Goal: Information Seeking & Learning: Check status

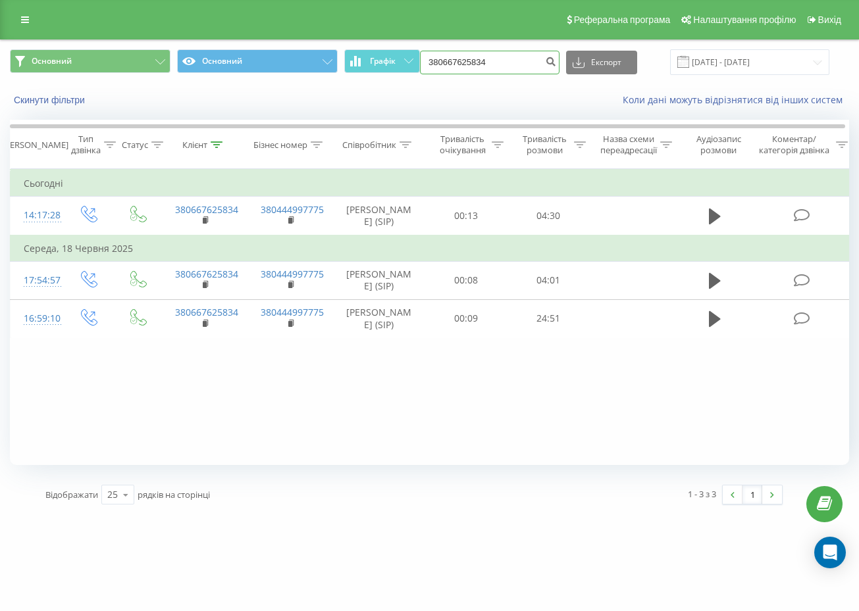
click at [519, 55] on input "380667625834" at bounding box center [489, 63] width 139 height 24
paste input "973869076"
type input "380973869076"
click at [556, 63] on icon "submit" at bounding box center [550, 60] width 11 height 8
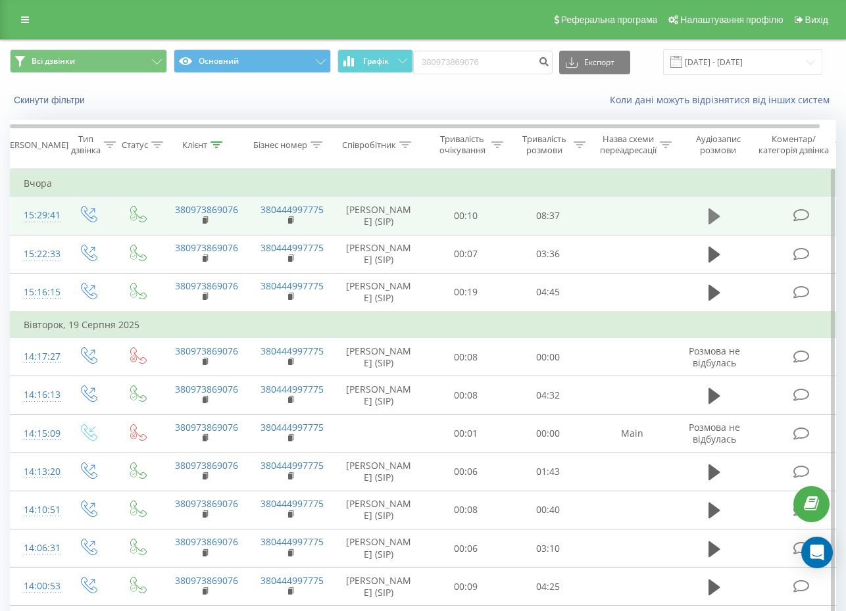
click at [719, 221] on icon at bounding box center [715, 216] width 12 height 18
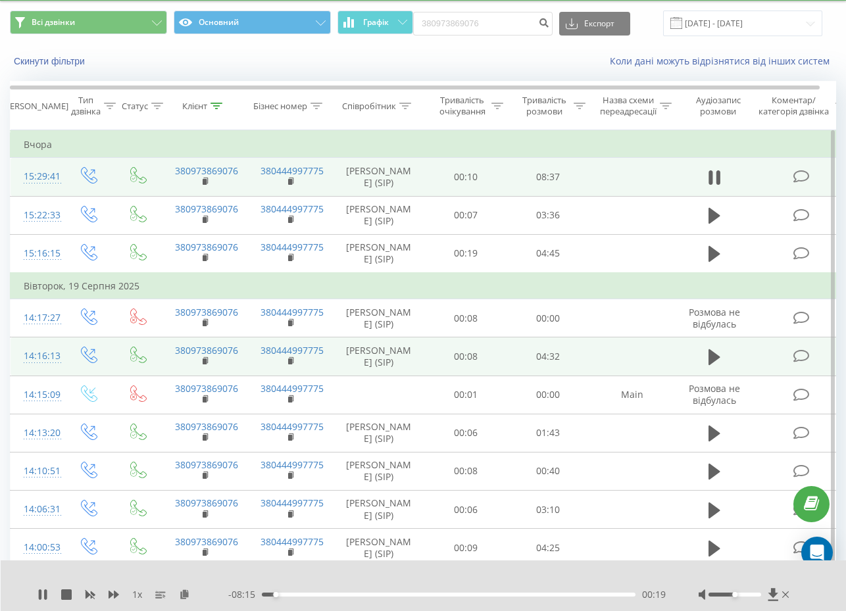
scroll to position [82, 0]
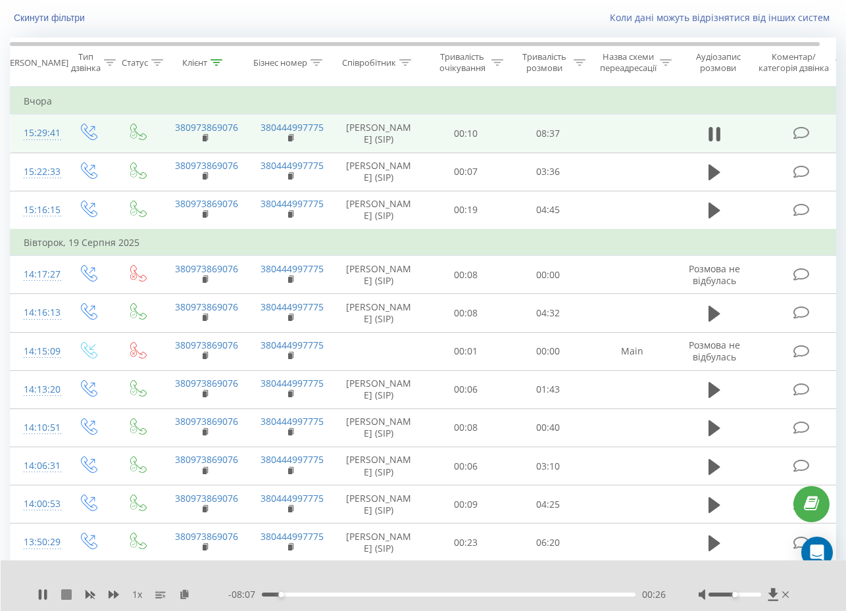
click at [67, 595] on icon at bounding box center [66, 595] width 11 height 11
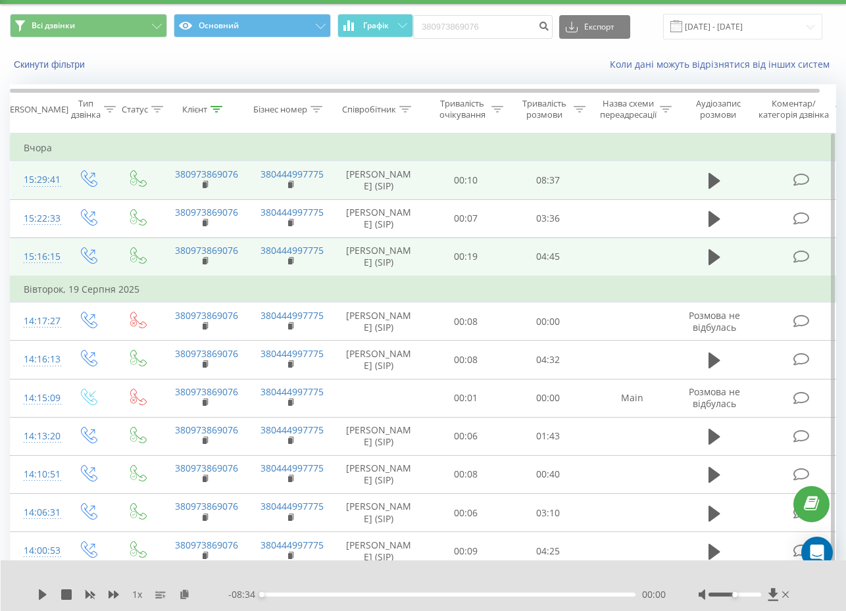
scroll to position [0, 0]
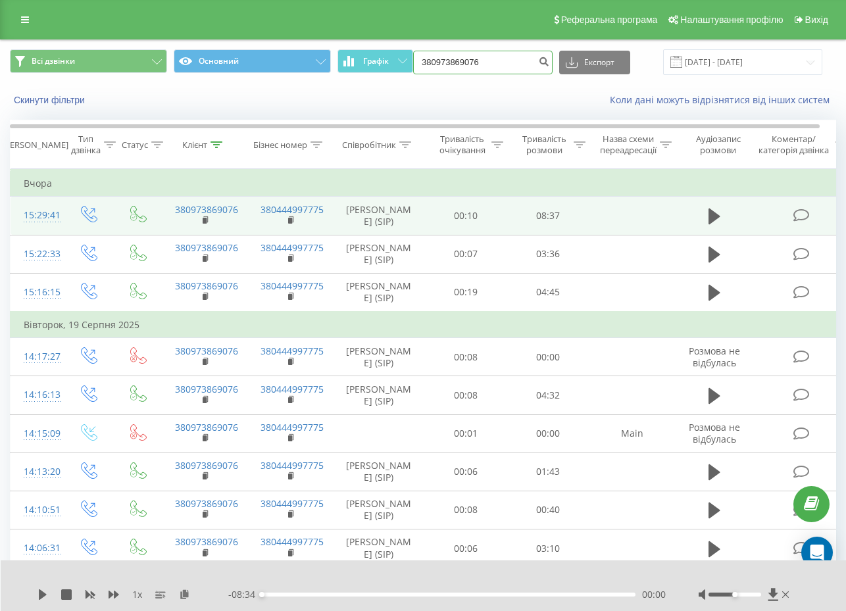
click at [488, 72] on input "380973869076" at bounding box center [482, 63] width 139 height 24
paste input "674261247"
type input "380674261247"
click at [549, 63] on icon "submit" at bounding box center [543, 60] width 11 height 8
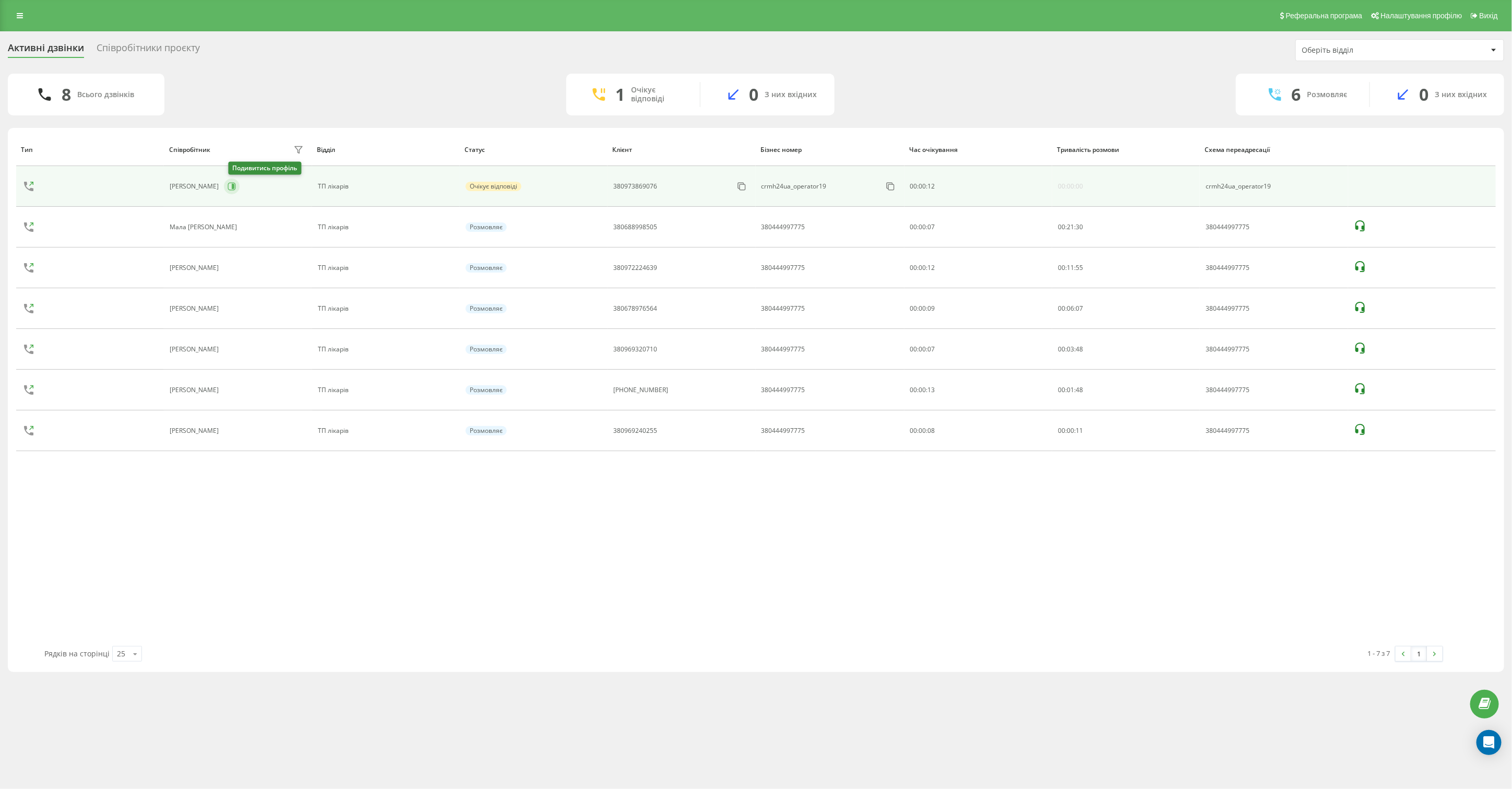
click at [234, 184] on icon at bounding box center [232, 187] width 2 height 6
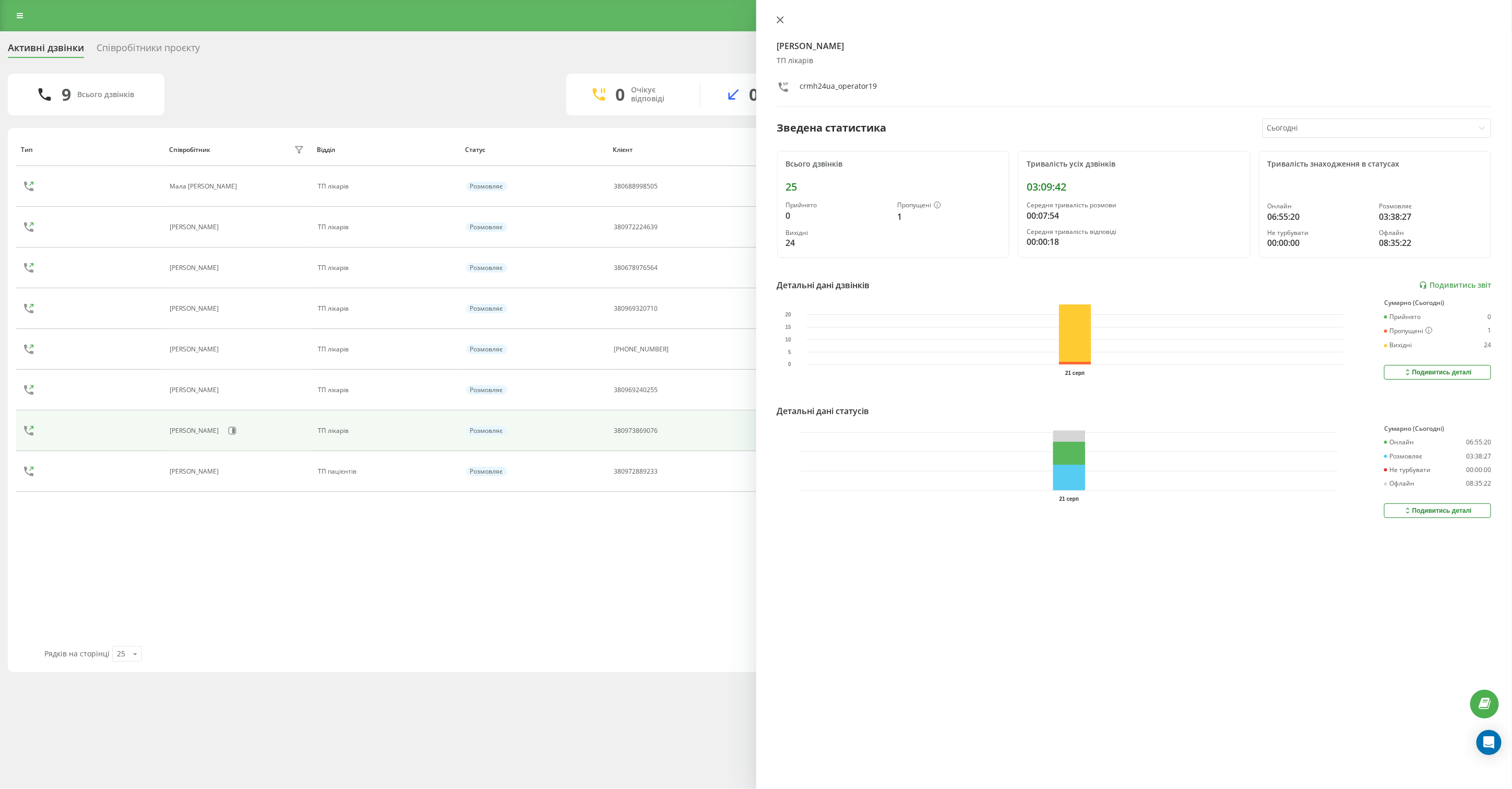
click at [782, 22] on icon at bounding box center [780, 19] width 7 height 7
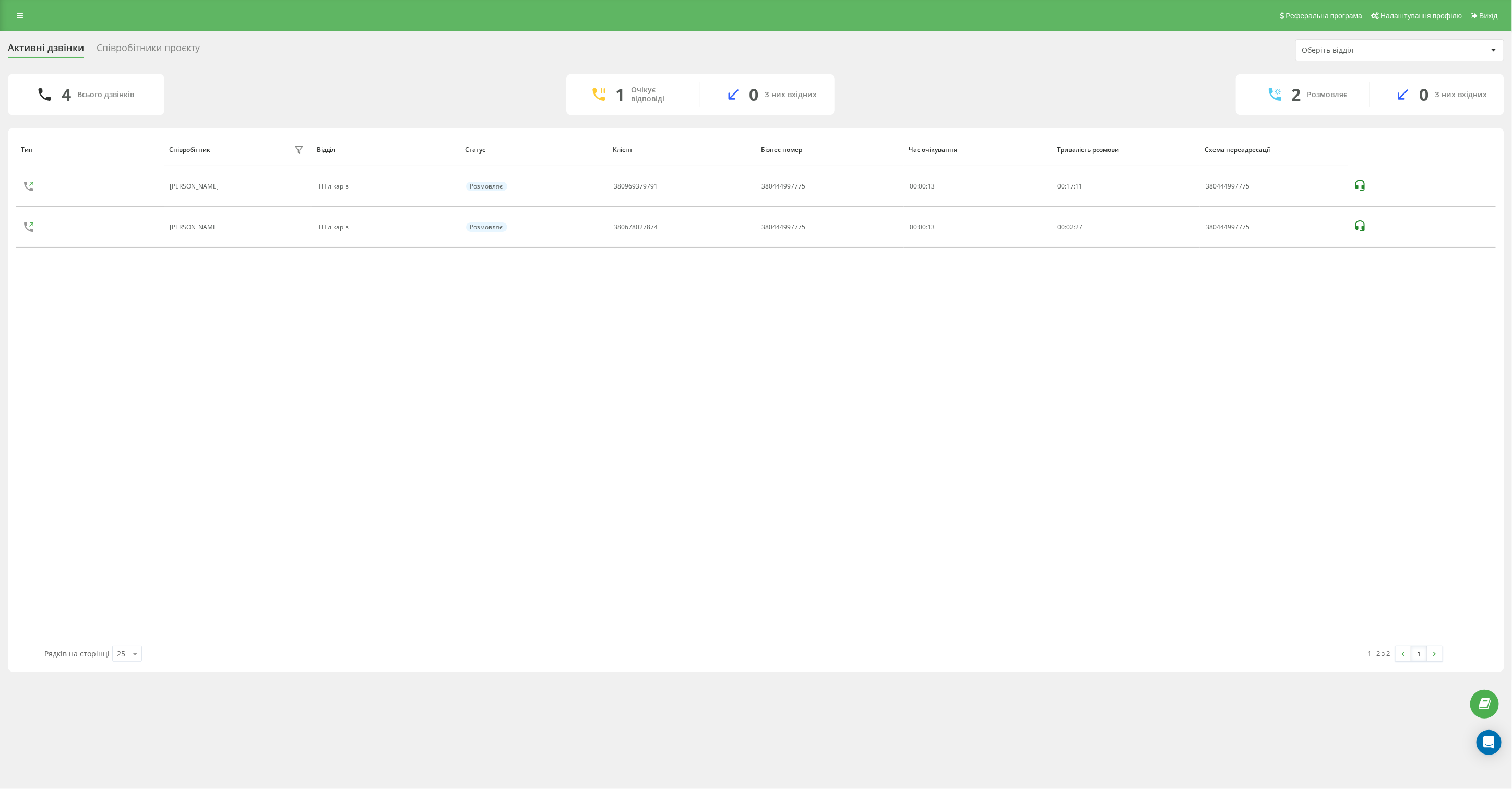
click at [1115, 684] on div "Реферальна програма Налаштування профілю Вихід Активні дзвінки Співробітники пр…" at bounding box center [756, 394] width 1512 height 789
click at [423, 464] on div "Тип Співробітник фільтру Відділ Статус Клієнт Бізнес номер Час очікування Трива…" at bounding box center [755, 390] width 1479 height 513
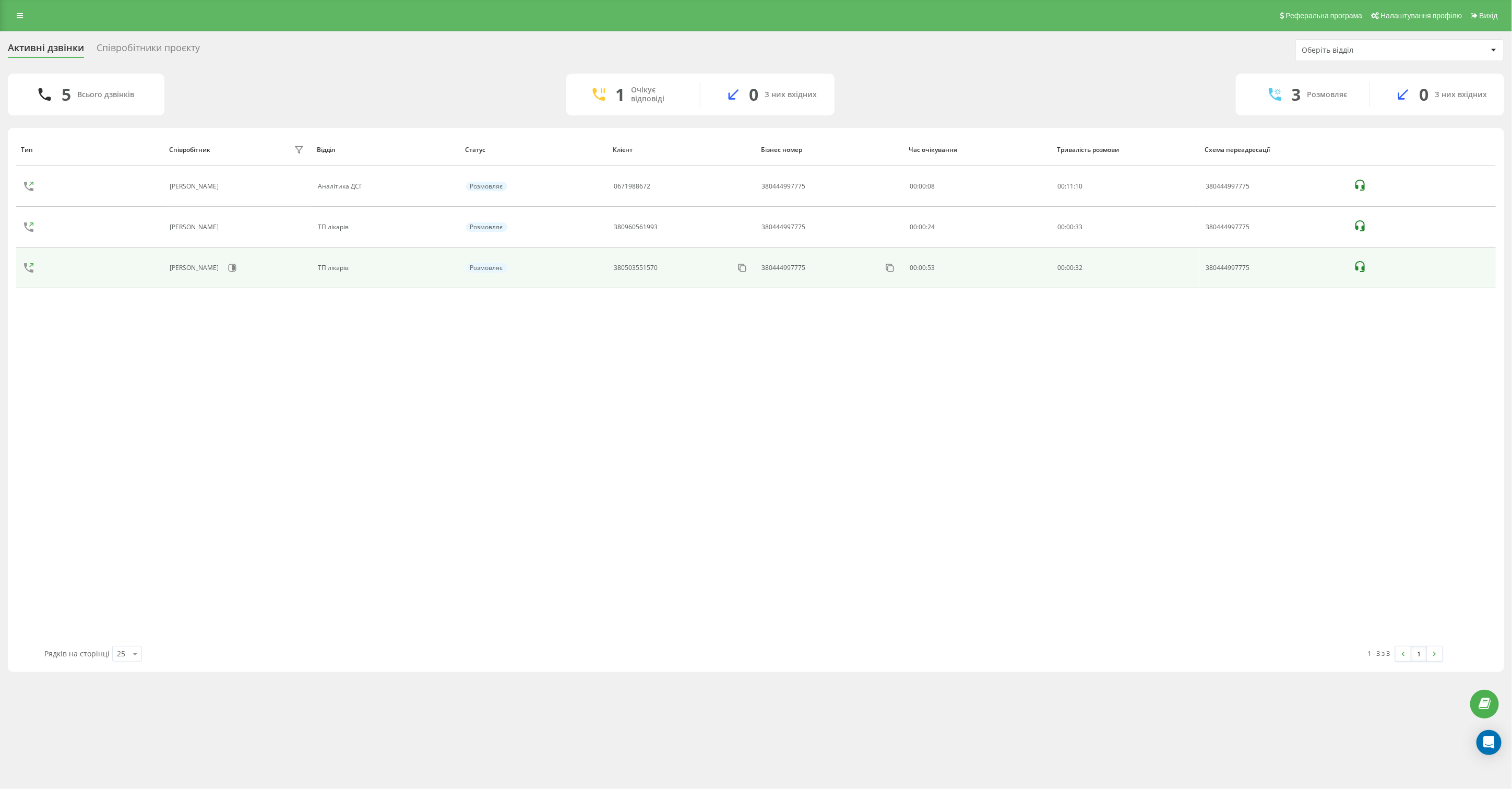
click at [1363, 265] on icon at bounding box center [1360, 267] width 13 height 13
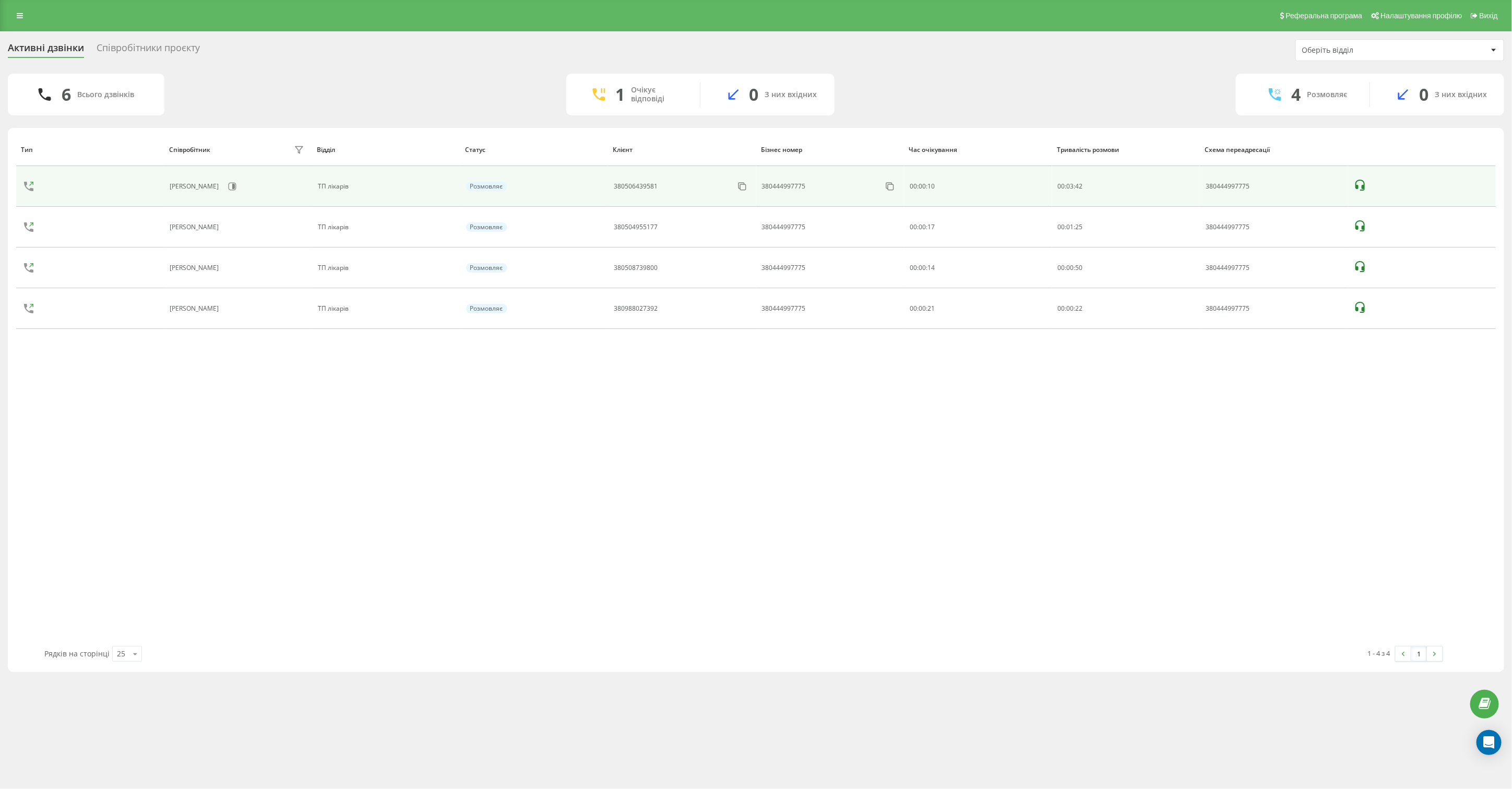
click at [1363, 189] on icon at bounding box center [1360, 185] width 10 height 11
click at [741, 184] on rect at bounding box center [743, 187] width 6 height 6
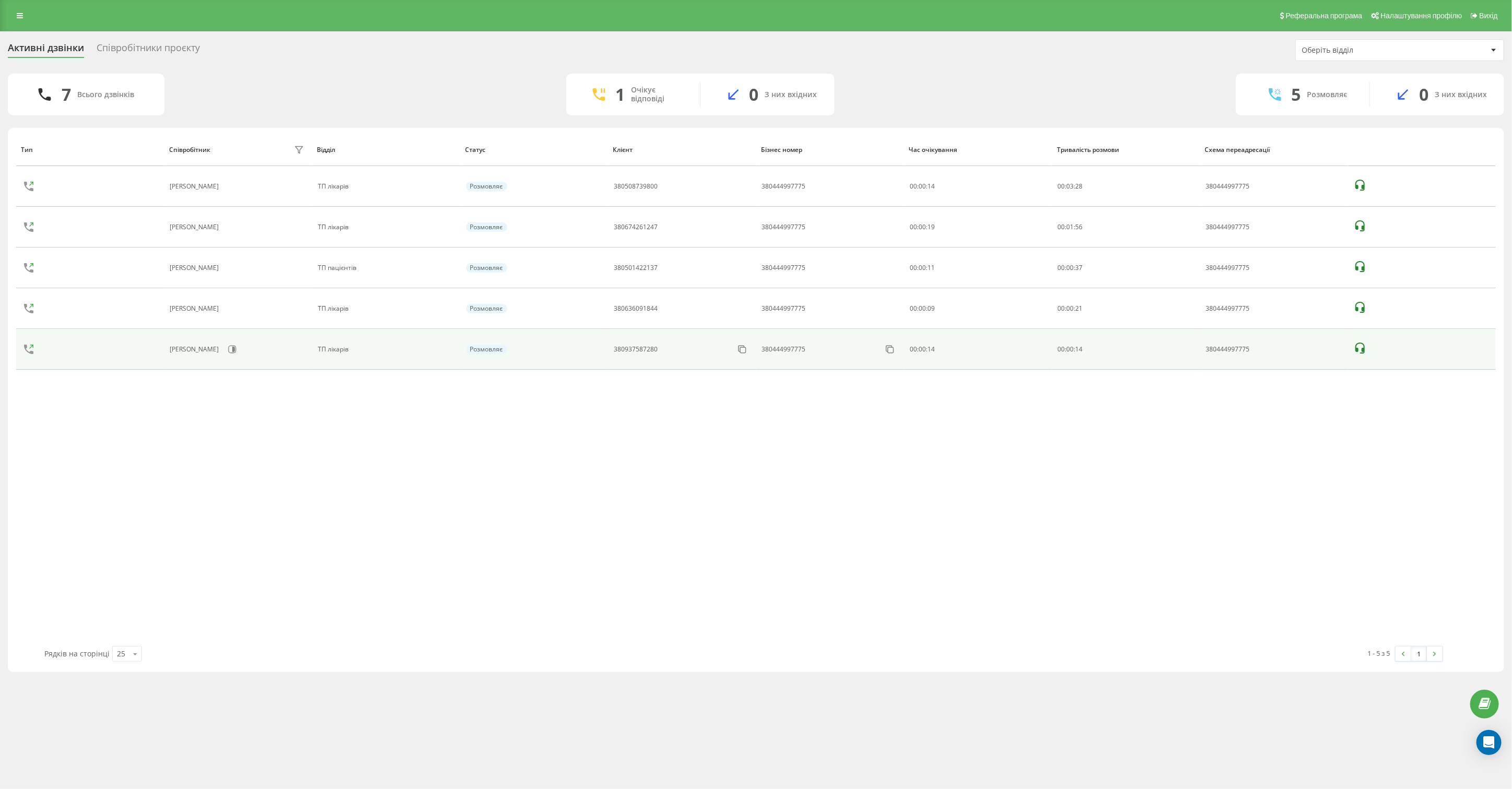
click at [1357, 348] on icon at bounding box center [1360, 348] width 13 height 13
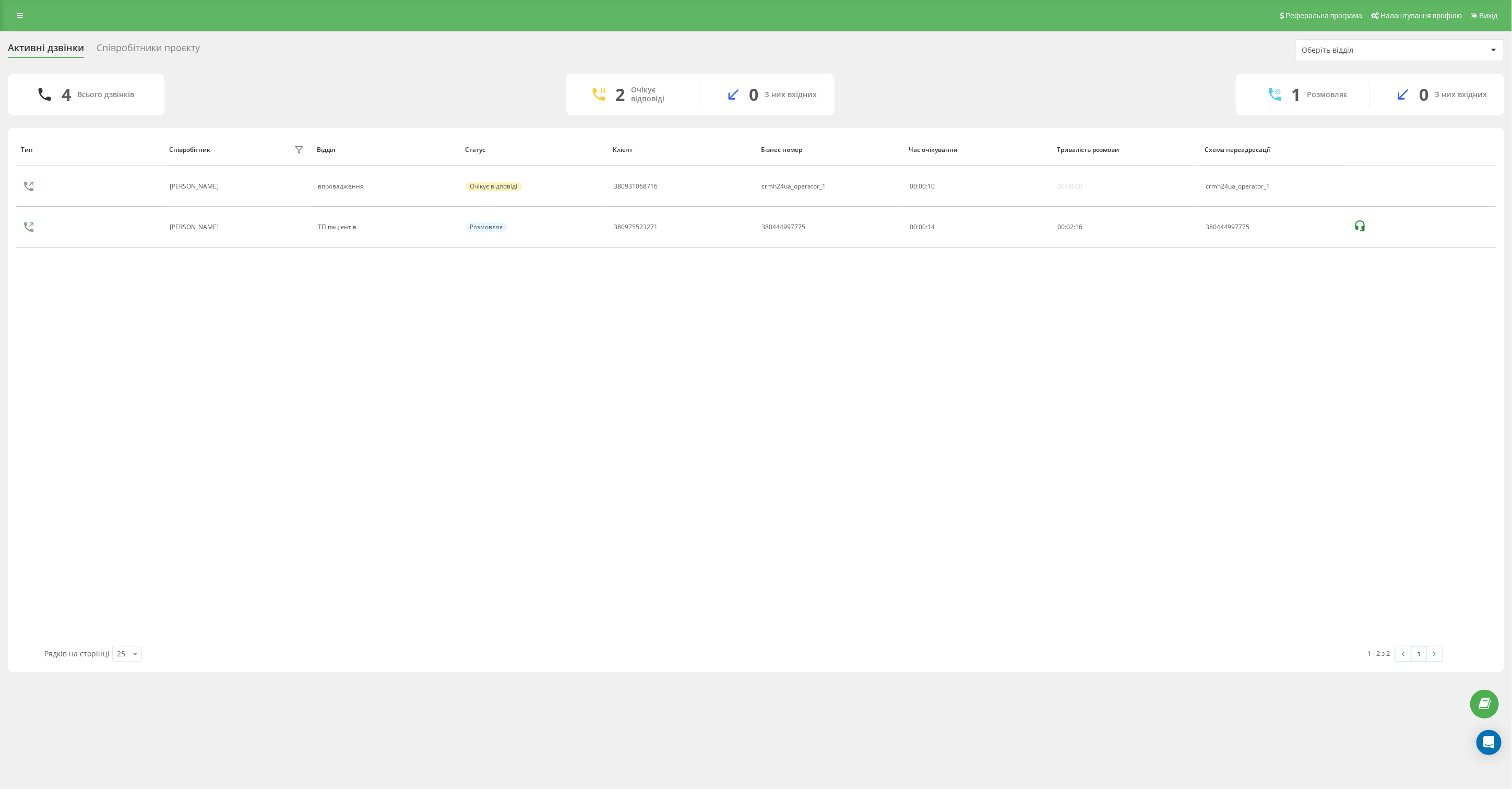
click at [363, 437] on div "Тип Співробітник фільтру Відділ Статус Клієнт Бізнес номер Час очікування Трива…" at bounding box center [755, 390] width 1479 height 513
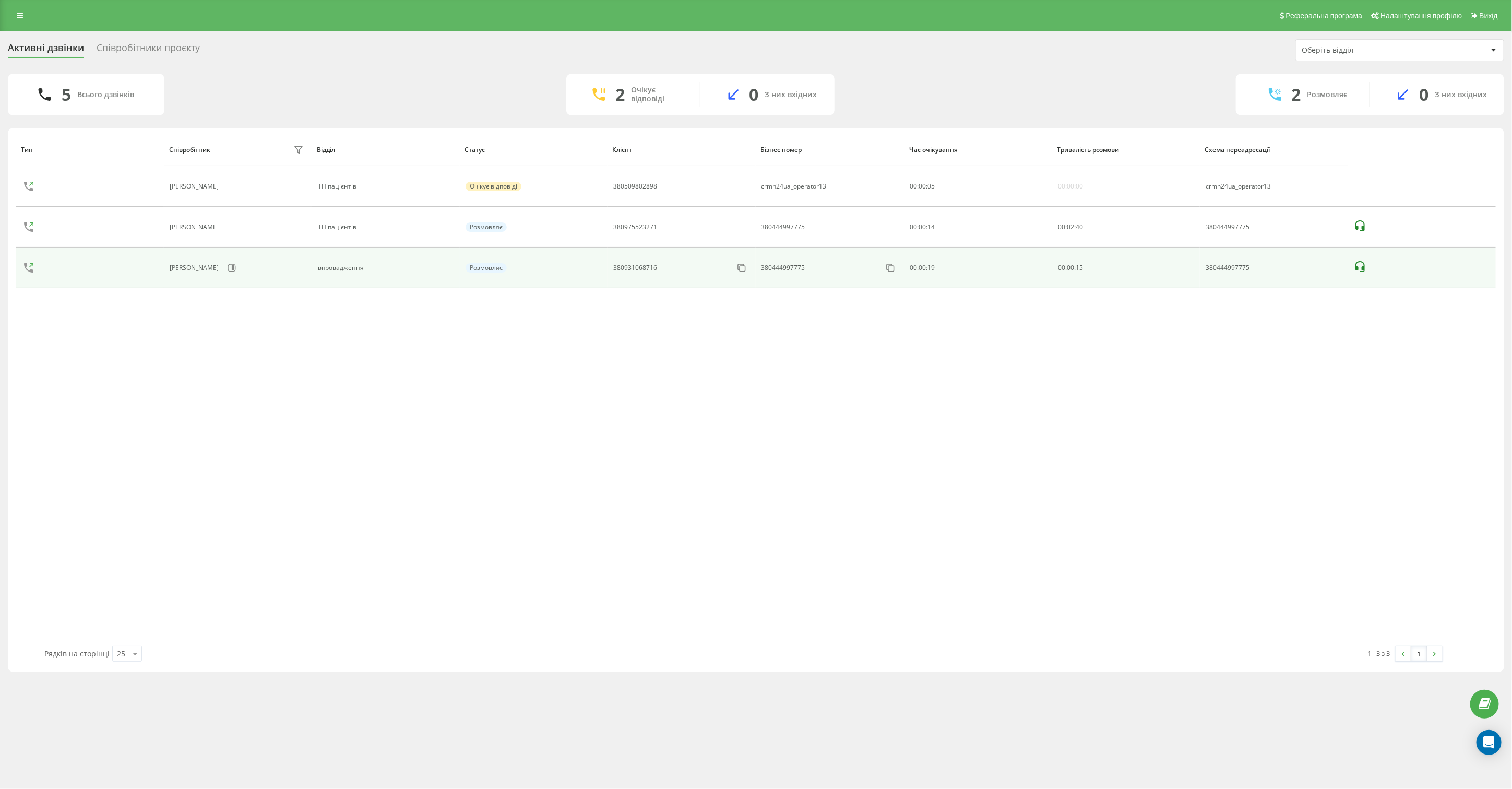
click at [1359, 267] on icon at bounding box center [1360, 267] width 13 height 13
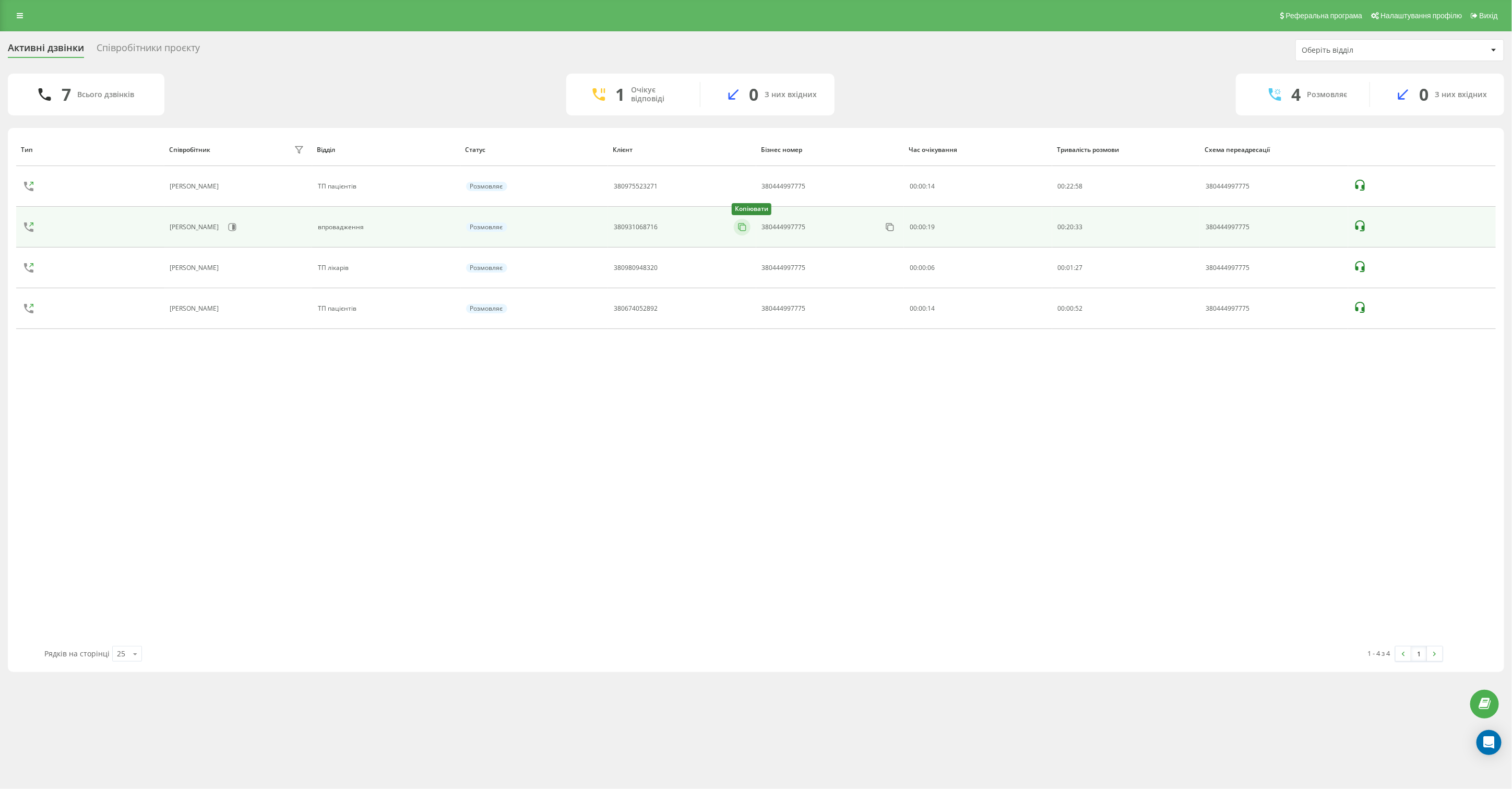
click at [739, 227] on icon at bounding box center [741, 226] width 6 height 6
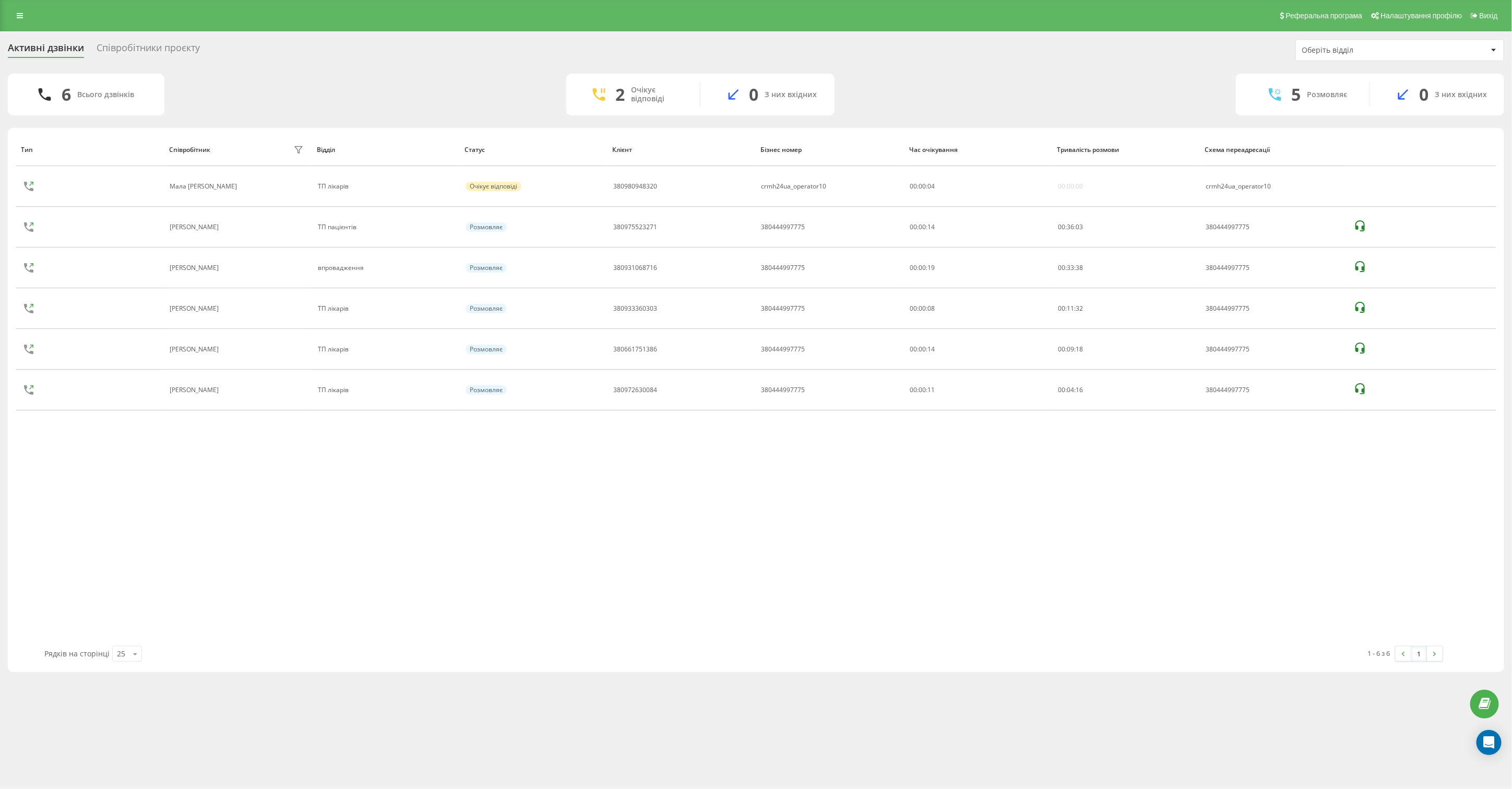
click at [30, 547] on div "Тип Співробітник фільтру Відділ Статус Клієнт Бізнес номер Час очікування Трива…" at bounding box center [755, 390] width 1479 height 513
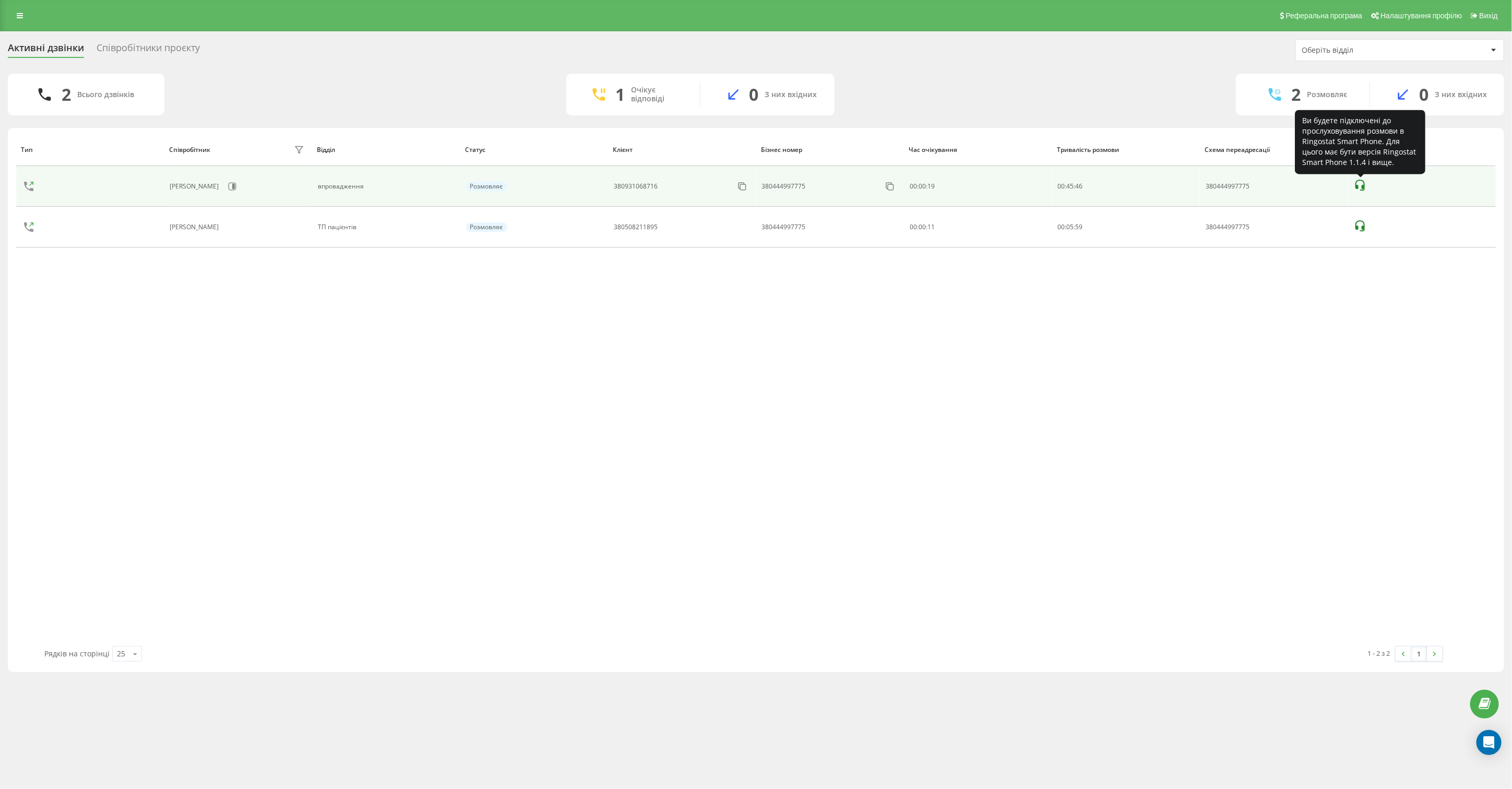
click at [1360, 187] on icon at bounding box center [1360, 186] width 13 height 13
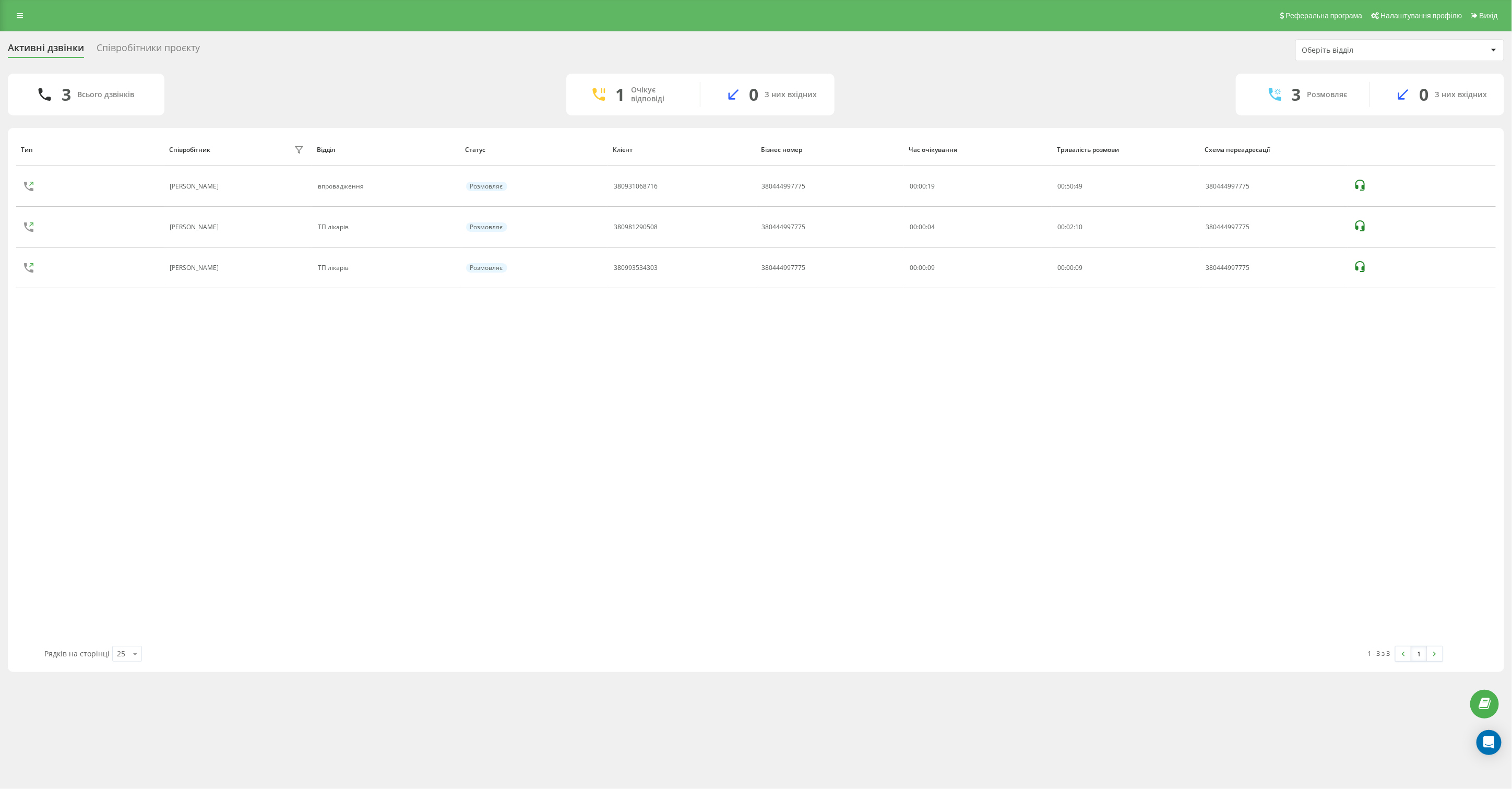
click at [188, 564] on div "Тип Співробітник фільтру Відділ Статус Клієнт Бізнес номер Час очікування Трива…" at bounding box center [755, 390] width 1479 height 513
click at [140, 48] on div "Співробітники проєкту" at bounding box center [148, 50] width 103 height 16
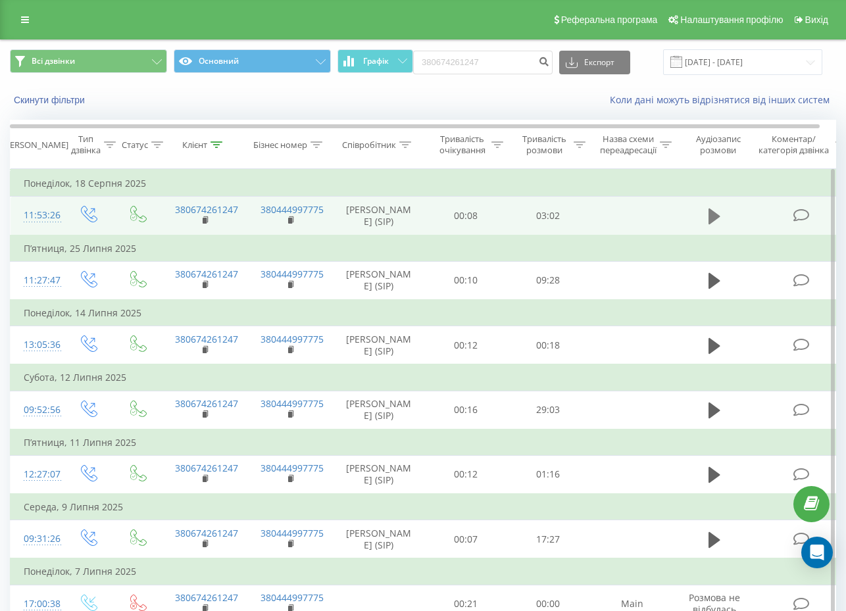
click at [715, 213] on icon at bounding box center [715, 216] width 12 height 18
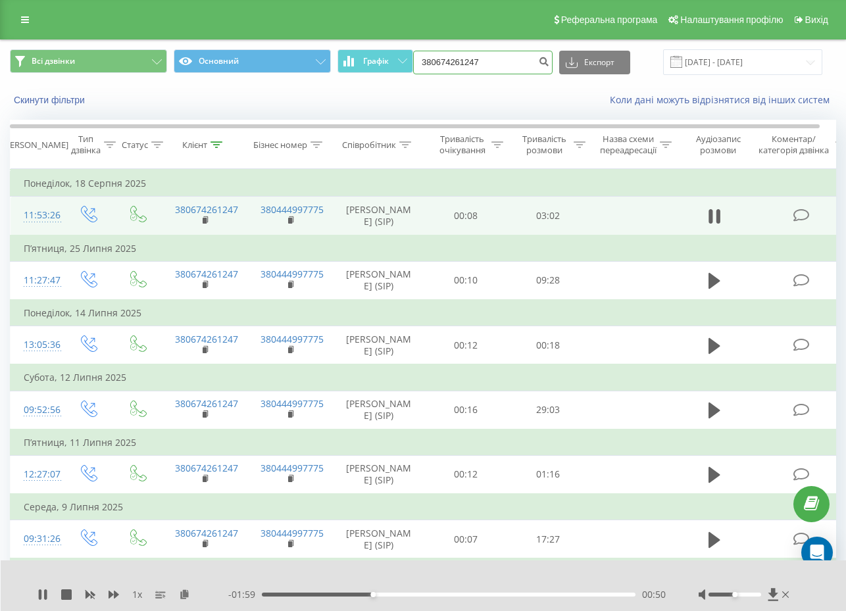
click at [474, 51] on input "380674261247" at bounding box center [482, 63] width 139 height 24
paste input "50175636"
type input "380501756367"
click at [549, 64] on icon "submit" at bounding box center [543, 60] width 11 height 8
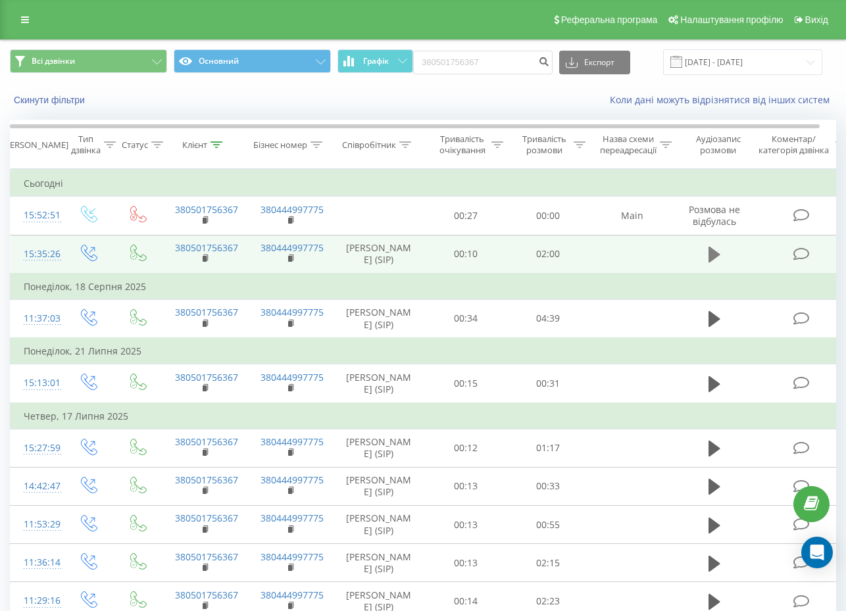
click at [716, 255] on icon at bounding box center [715, 254] width 12 height 18
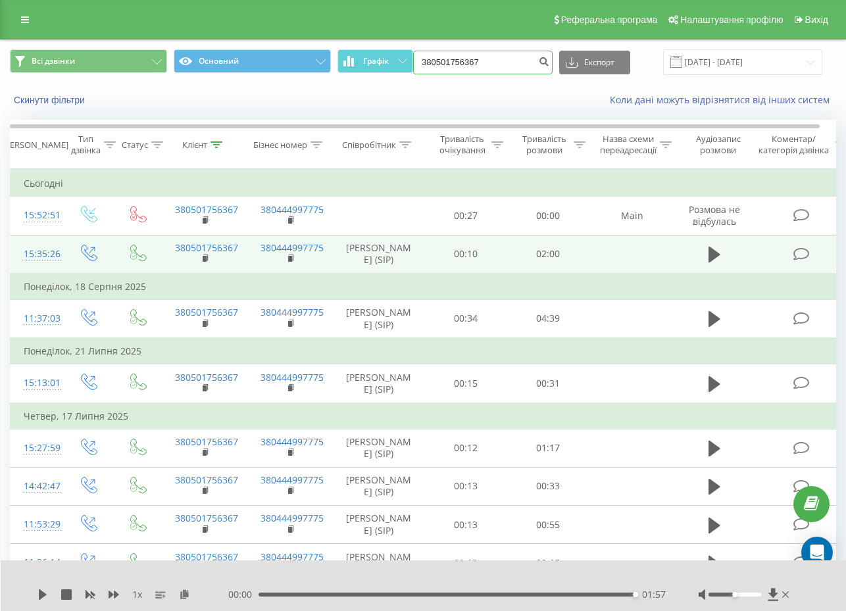
click at [497, 70] on input "380501756367" at bounding box center [482, 63] width 139 height 24
paste input "67426124"
type input "380674261247"
click at [547, 61] on icon "submit" at bounding box center [543, 60] width 11 height 8
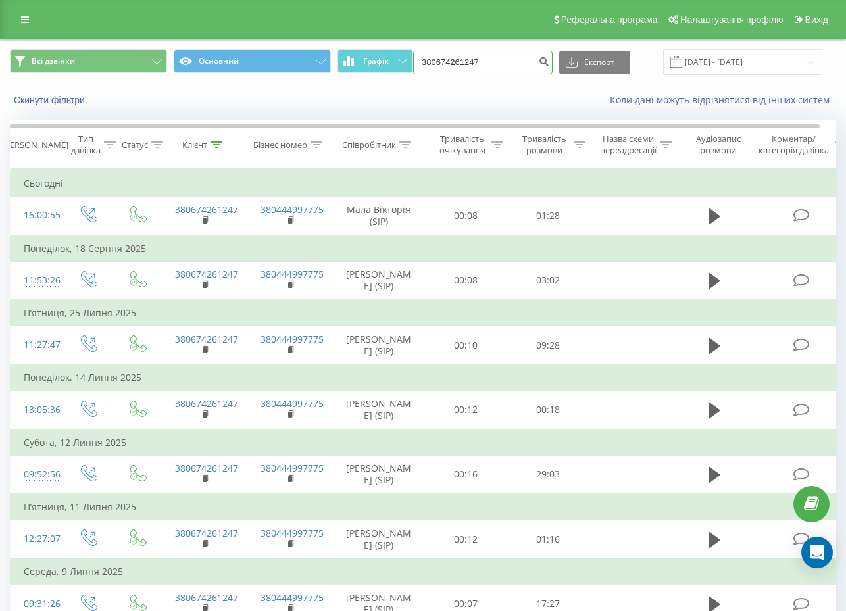
click at [503, 59] on input "380674261247" at bounding box center [482, 63] width 139 height 24
click at [547, 62] on icon "submit" at bounding box center [543, 60] width 11 height 8
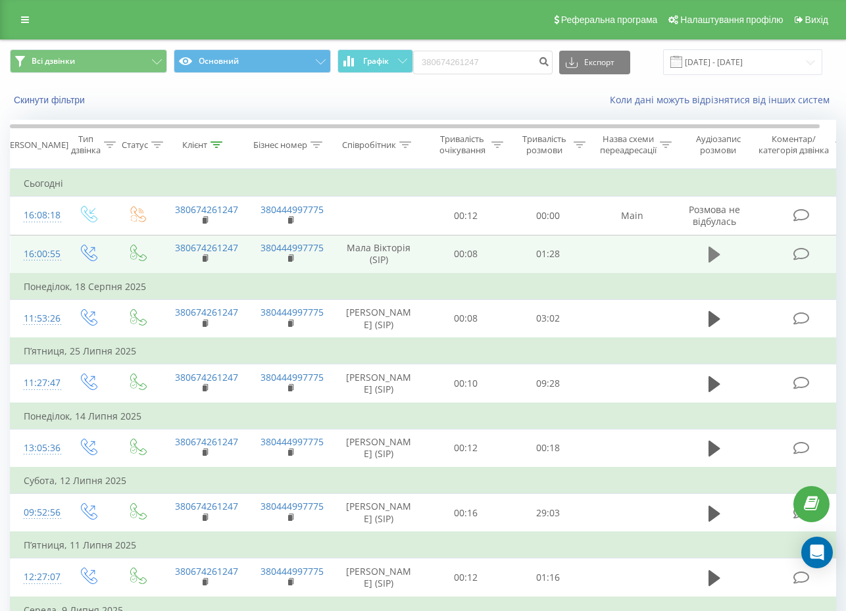
click at [713, 250] on icon at bounding box center [715, 255] width 12 height 16
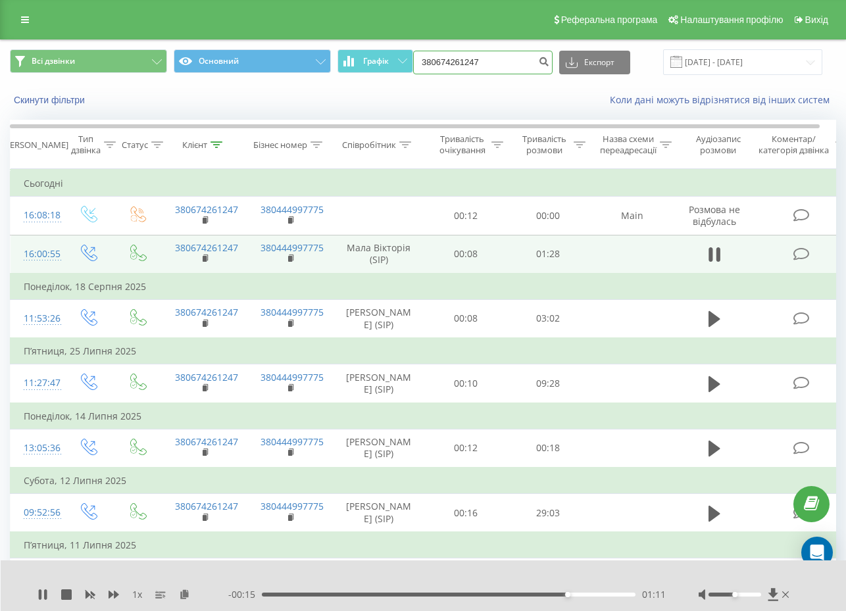
click at [500, 60] on input "380674261247" at bounding box center [482, 63] width 139 height 24
paste input "503551570"
type input "380503551570"
click at [547, 63] on icon "submit" at bounding box center [543, 60] width 11 height 8
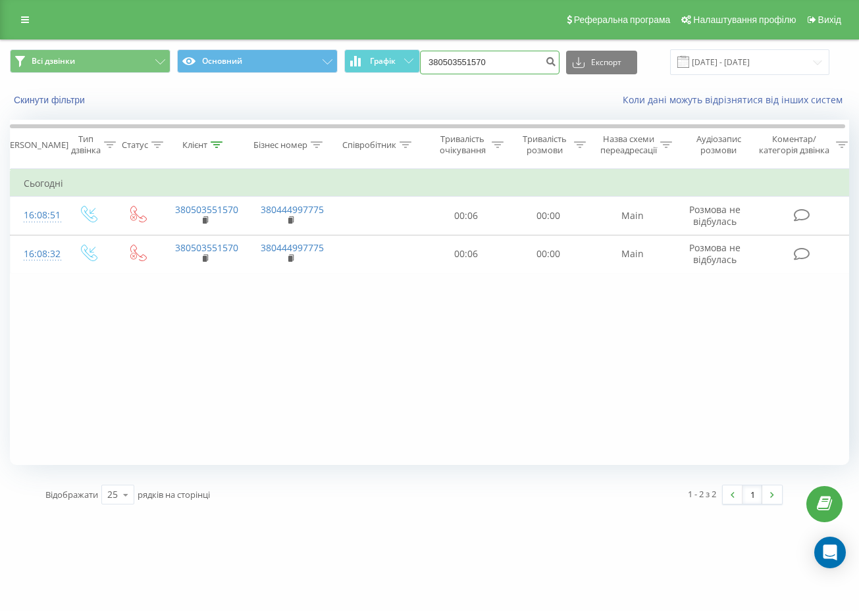
click at [513, 68] on input "380503551570" at bounding box center [489, 63] width 139 height 24
paste input "6439581"
type input "380506439581"
click at [556, 62] on icon "submit" at bounding box center [550, 60] width 11 height 8
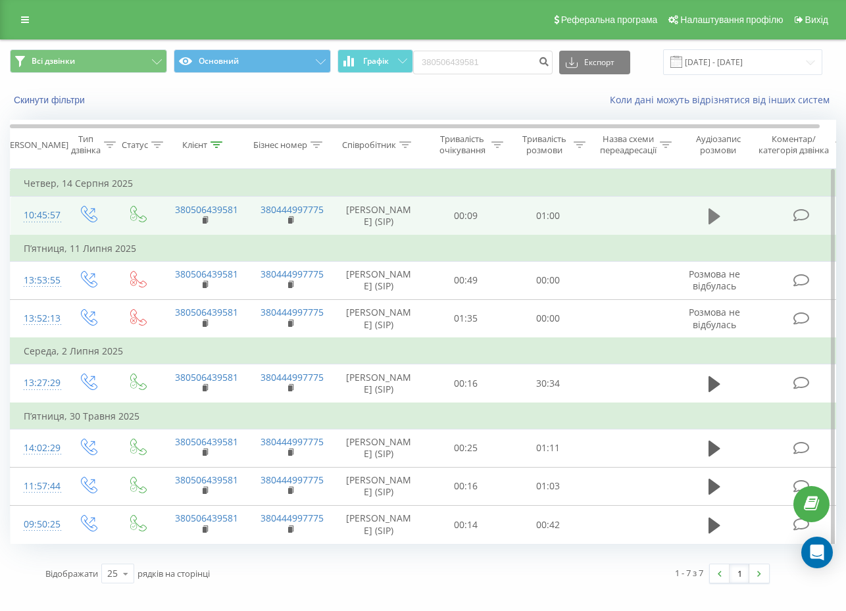
click at [716, 222] on icon at bounding box center [715, 216] width 12 height 18
click at [717, 224] on icon at bounding box center [715, 216] width 12 height 18
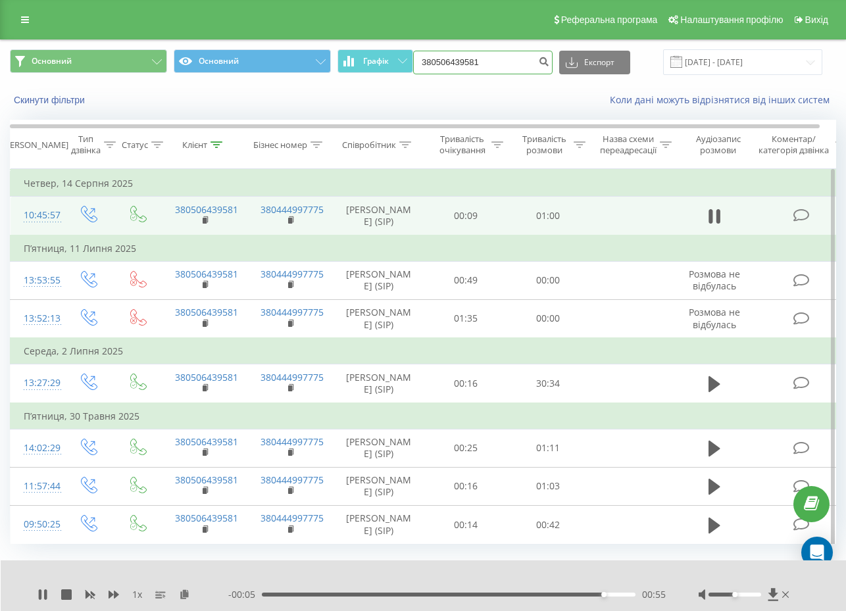
click at [453, 66] on input "380506439581" at bounding box center [482, 63] width 139 height 24
paste input "8739800"
type input "380508739800"
click at [546, 61] on icon "submit" at bounding box center [543, 60] width 11 height 8
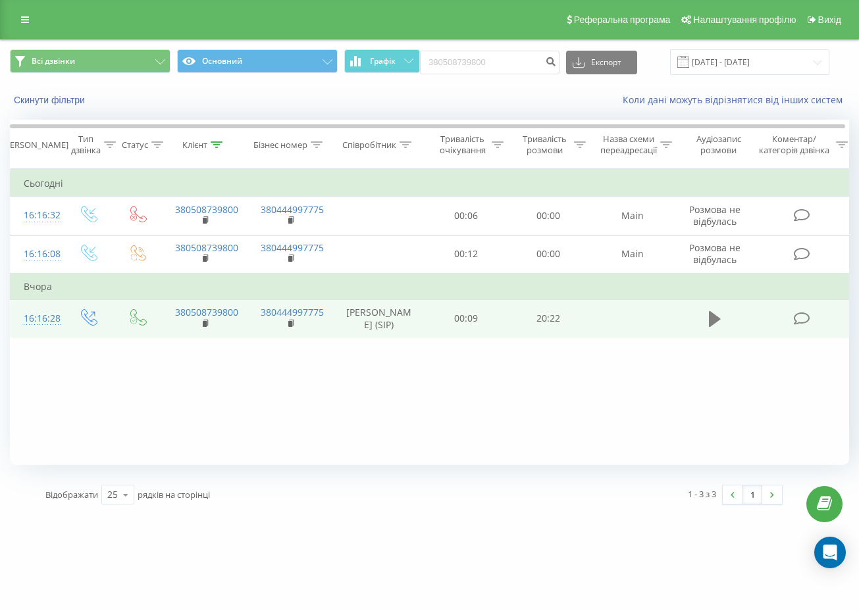
click at [709, 327] on icon at bounding box center [715, 319] width 12 height 16
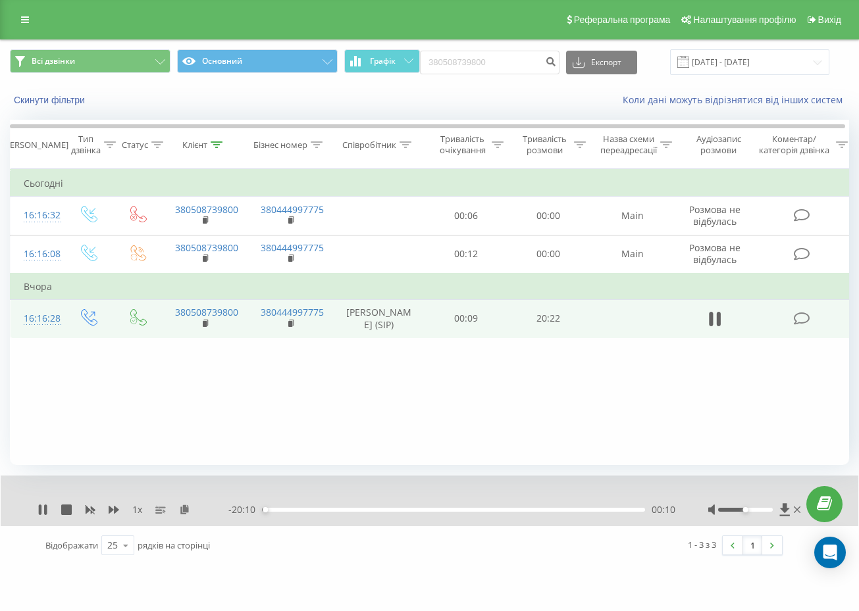
click at [279, 508] on div "00:10" at bounding box center [453, 510] width 383 height 4
click at [288, 508] on div "00:57" at bounding box center [453, 510] width 383 height 4
click at [299, 508] on div "02:01" at bounding box center [453, 510] width 383 height 4
click at [309, 508] on div "02:07" at bounding box center [453, 510] width 383 height 4
click at [331, 509] on div "02:34" at bounding box center [453, 510] width 383 height 4
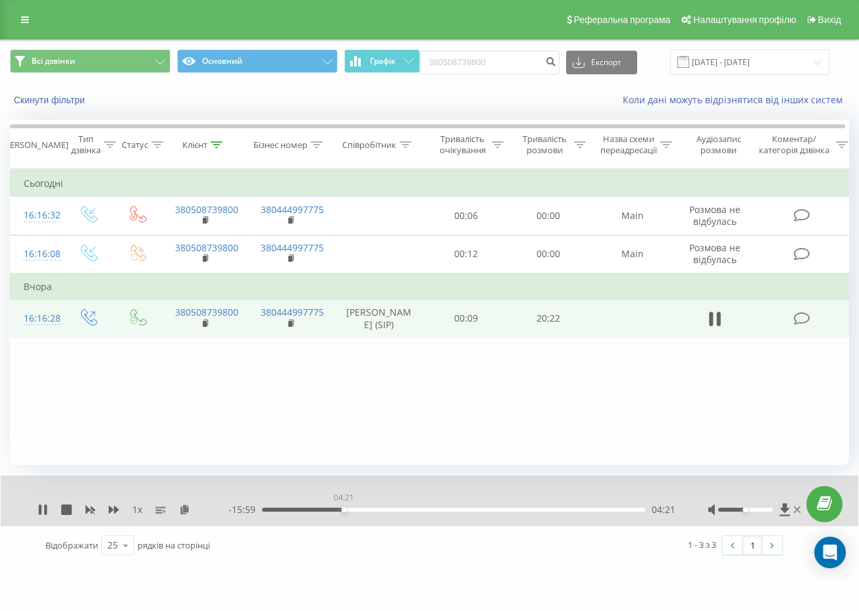
click at [343, 509] on div "04:21" at bounding box center [453, 510] width 383 height 4
click at [359, 509] on div "04:27" at bounding box center [453, 510] width 383 height 4
click at [370, 509] on div "05:16" at bounding box center [453, 510] width 383 height 4
click at [397, 510] on div "07:11" at bounding box center [453, 510] width 383 height 4
click at [503, 74] on div "380508739800 Експорт .csv .xls .xlsx 21.05.2025 - 21.08.2025" at bounding box center [624, 62] width 409 height 26
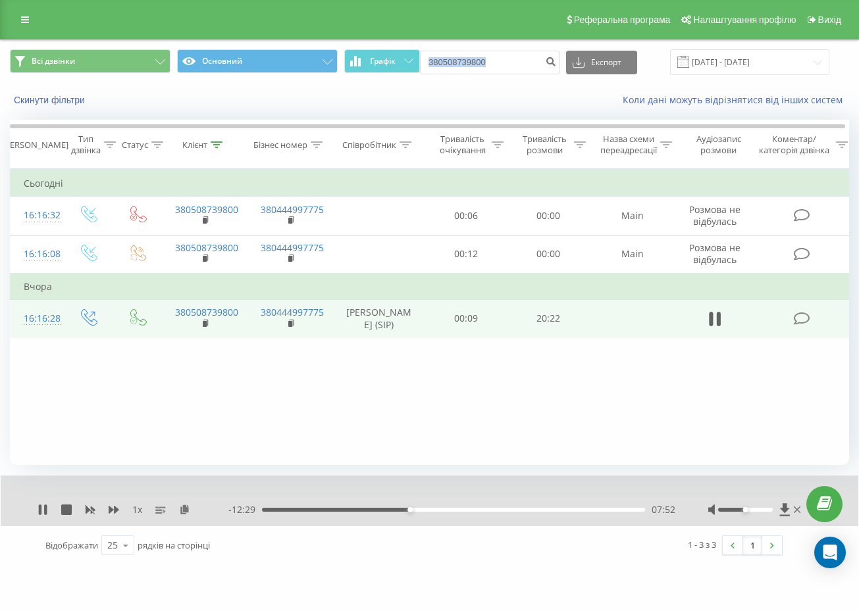
click at [503, 74] on div "380508739800 Експорт .csv .xls .xlsx 21.05.2025 - 21.08.2025" at bounding box center [624, 62] width 409 height 26
click at [500, 60] on input "380508739800" at bounding box center [489, 63] width 139 height 24
paste input "954928154"
type input "380954928154"
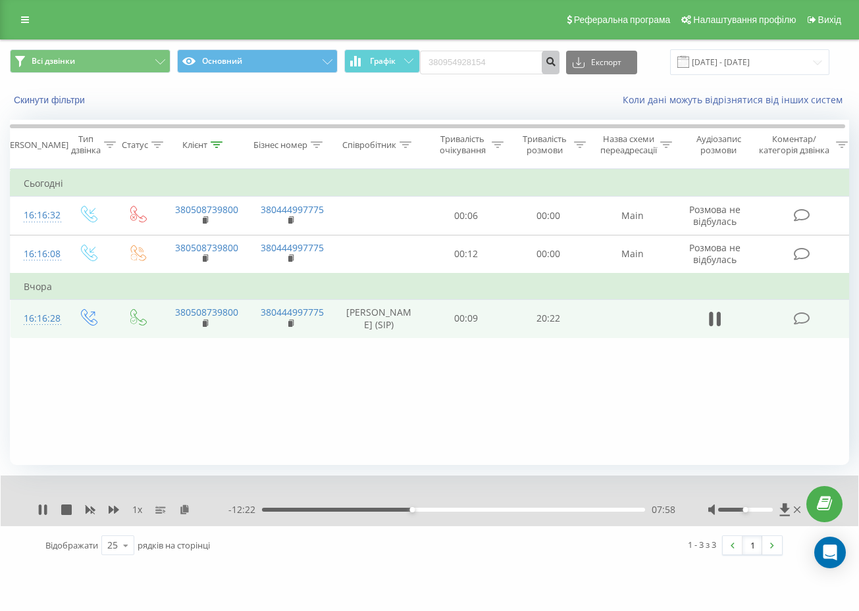
click at [556, 63] on icon "submit" at bounding box center [550, 60] width 11 height 8
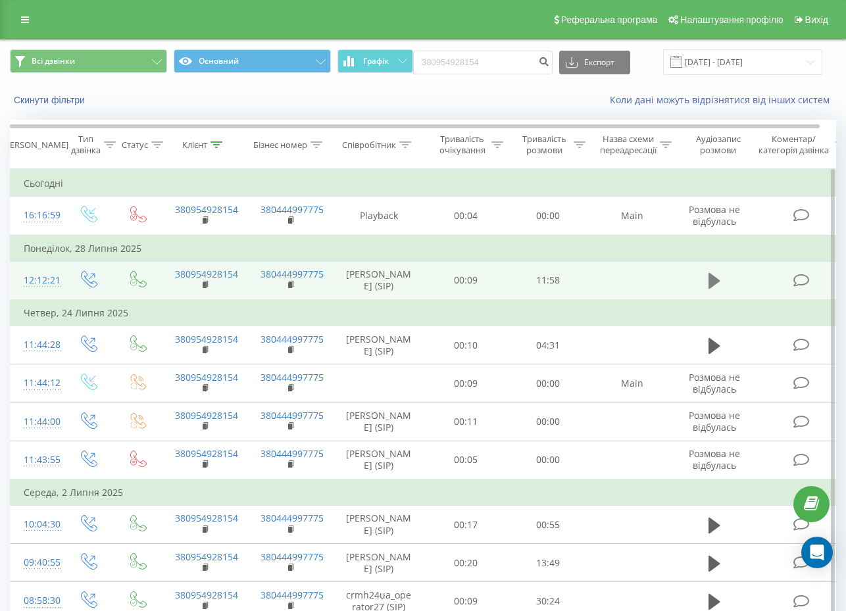
click at [709, 288] on icon at bounding box center [715, 281] width 12 height 16
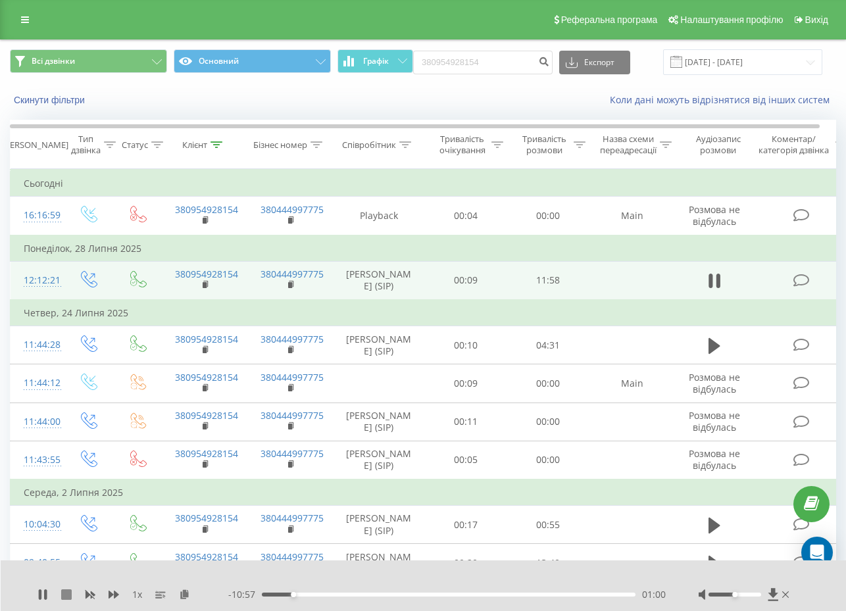
click at [65, 592] on icon at bounding box center [66, 595] width 11 height 11
click at [512, 61] on input "380954928154" at bounding box center [482, 63] width 139 height 24
paste input "95059972"
type input "380995059972"
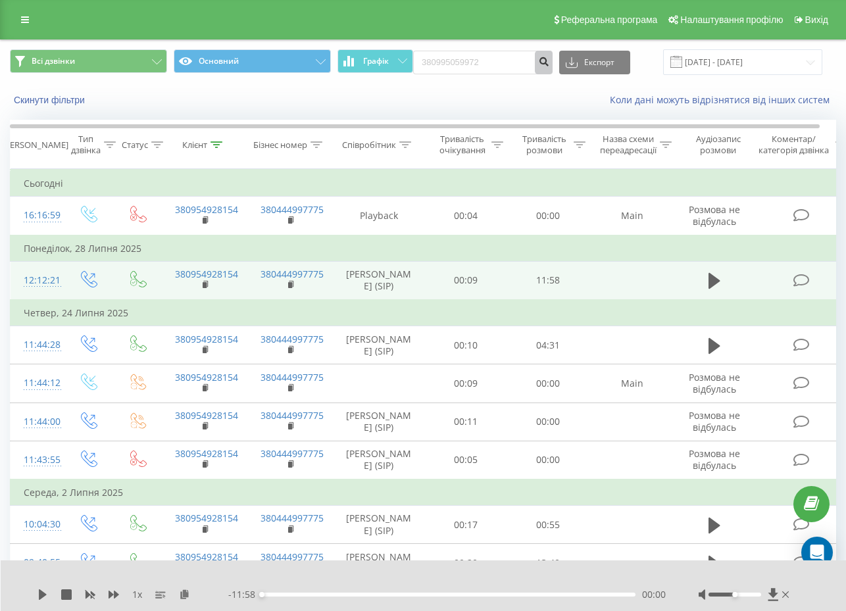
click at [549, 60] on icon "submit" at bounding box center [543, 60] width 11 height 8
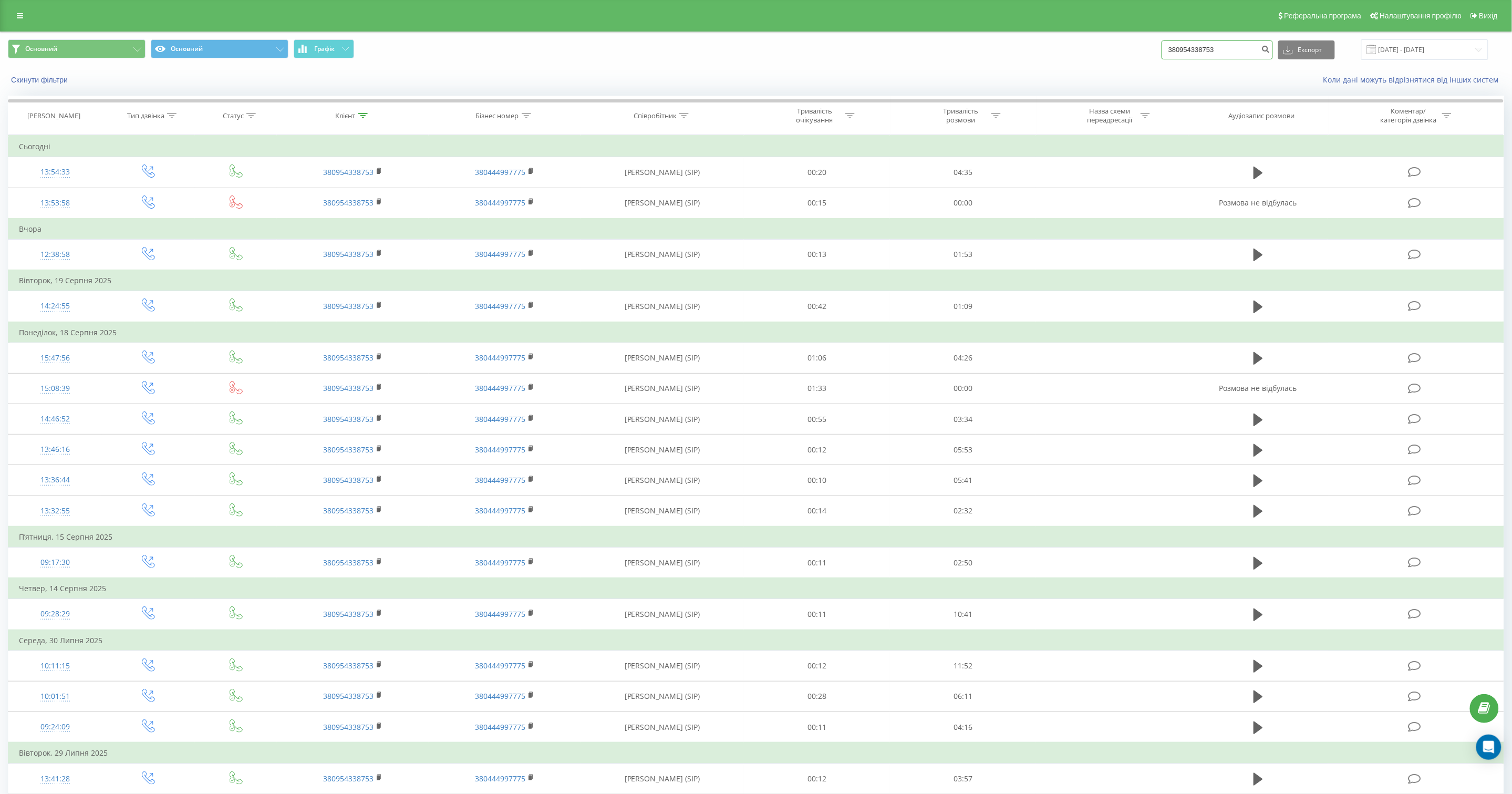
click at [1196, 50] on input "380954338753" at bounding box center [1217, 50] width 111 height 19
paste input "509802898"
type input "380509802898"
click at [1270, 51] on icon "submit" at bounding box center [1265, 48] width 9 height 6
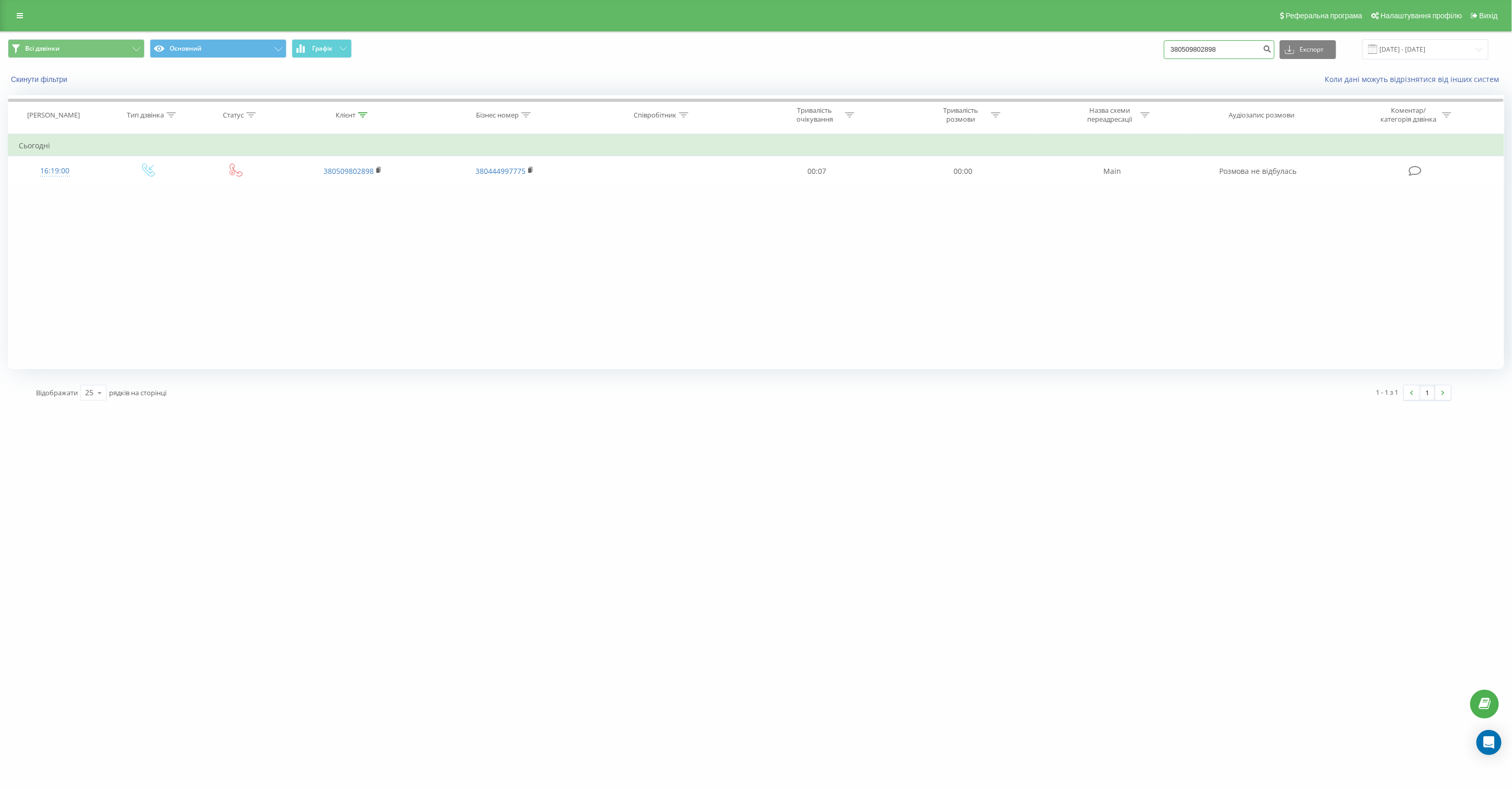
click at [1207, 48] on input "380509802898" at bounding box center [1218, 50] width 110 height 19
paste input "636091844"
type input "380636091844"
click at [1272, 45] on icon "submit" at bounding box center [1267, 48] width 9 height 6
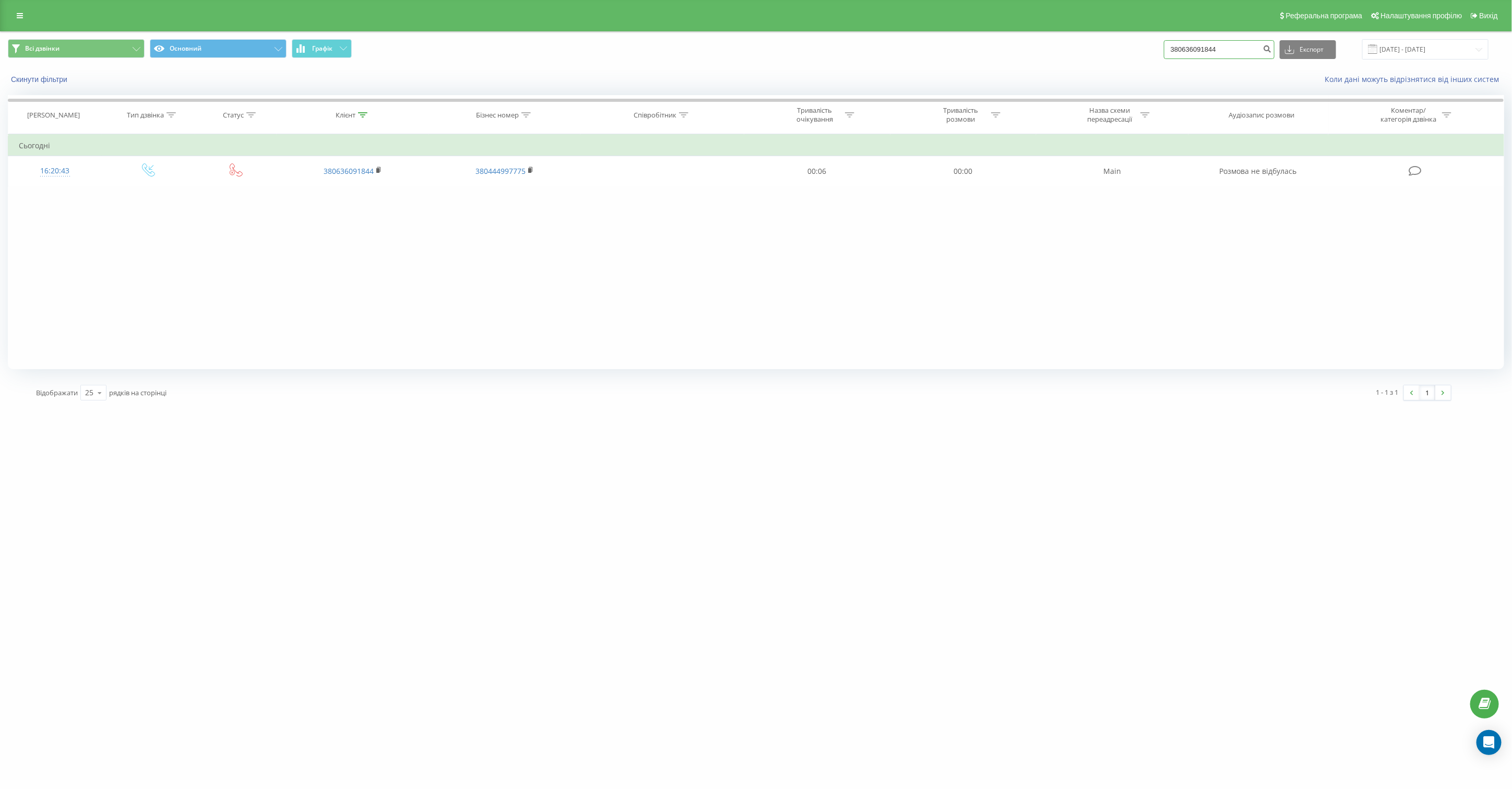
click at [1238, 52] on input "380636091844" at bounding box center [1218, 50] width 110 height 19
paste input "931068716"
type input "380931068716"
click at [1272, 50] on icon "submit" at bounding box center [1267, 48] width 9 height 6
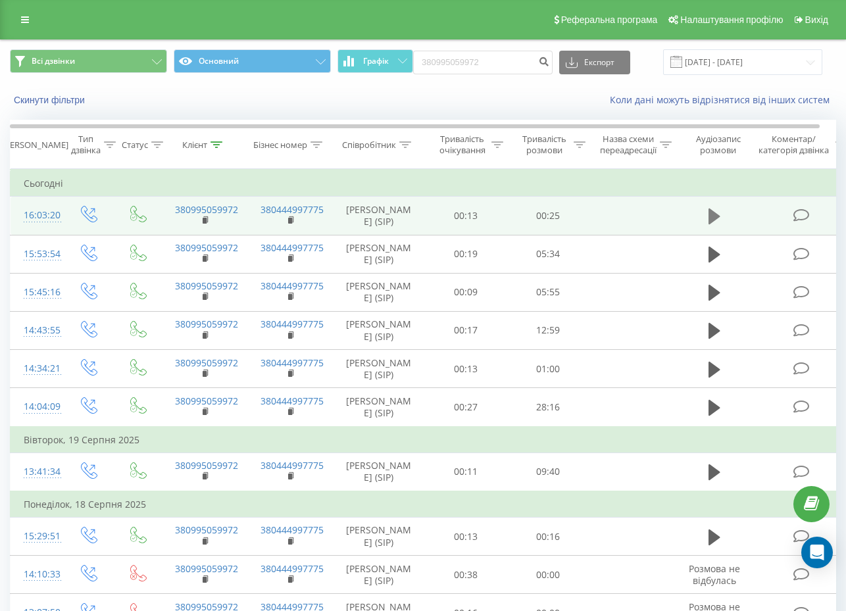
click at [709, 221] on icon at bounding box center [715, 217] width 12 height 16
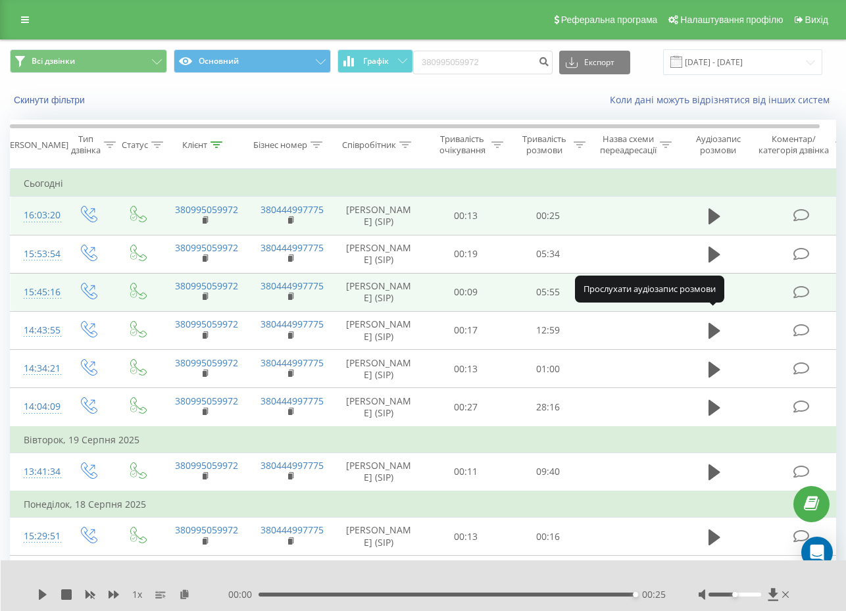
click at [713, 301] on icon at bounding box center [715, 293] width 12 height 16
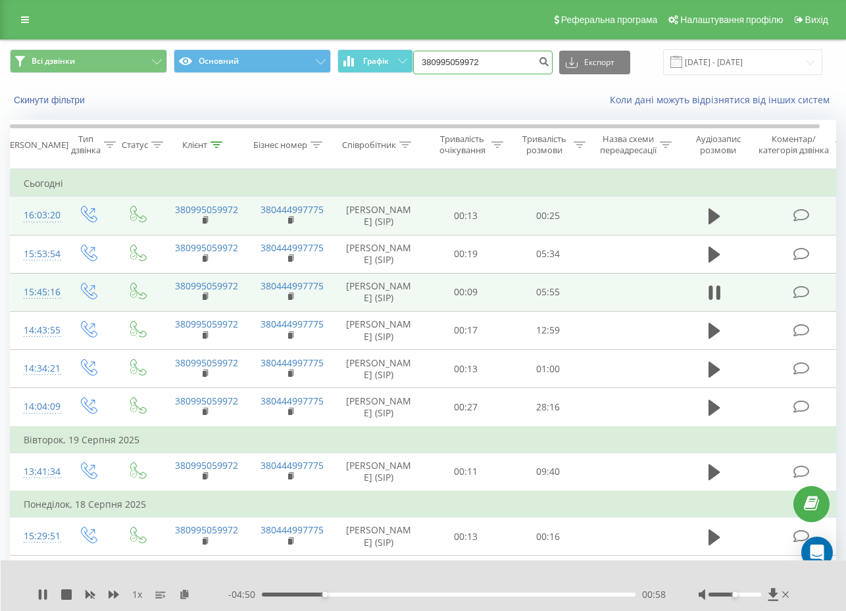
click at [512, 61] on input "380995059972" at bounding box center [482, 63] width 139 height 24
paste input "54928154"
type input "380954928154"
click at [549, 61] on icon "submit" at bounding box center [543, 60] width 11 height 8
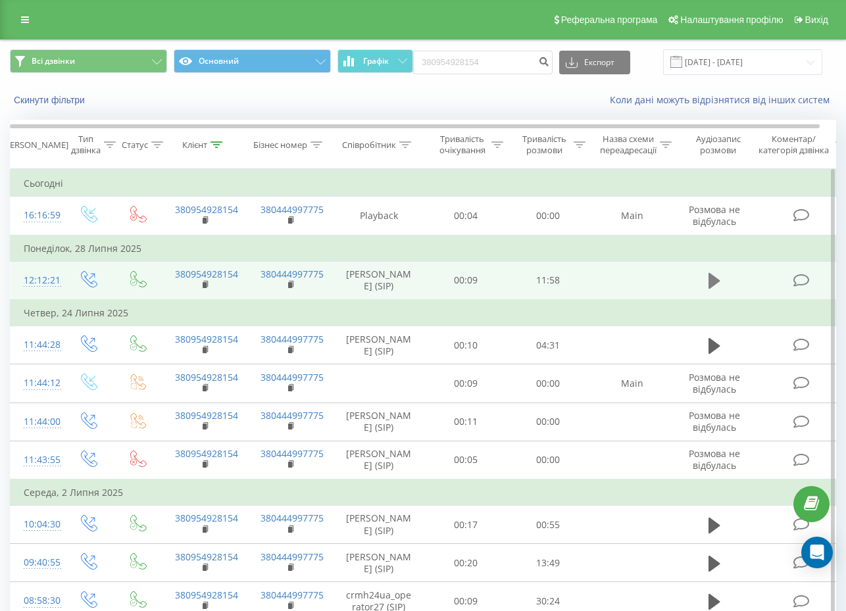
click at [711, 289] on icon at bounding box center [715, 281] width 12 height 16
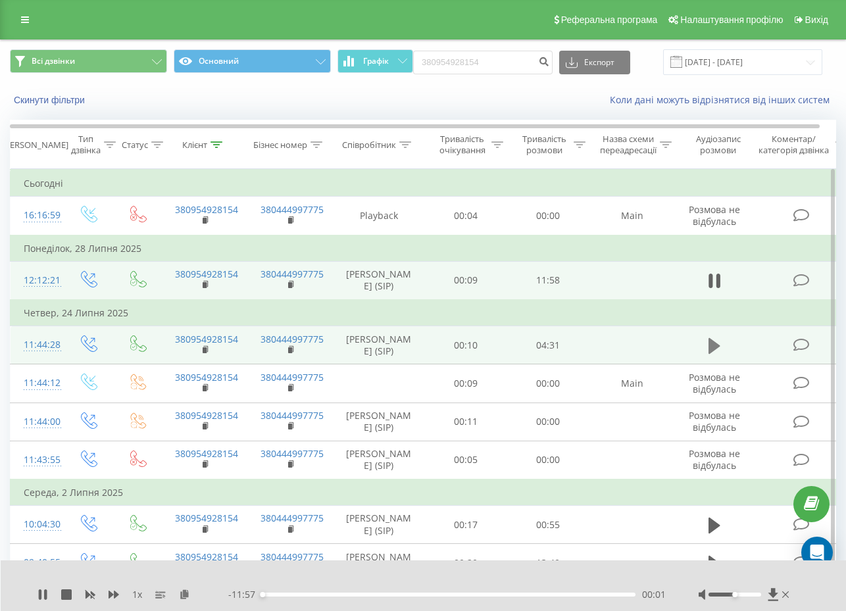
click at [713, 355] on icon at bounding box center [715, 346] width 12 height 18
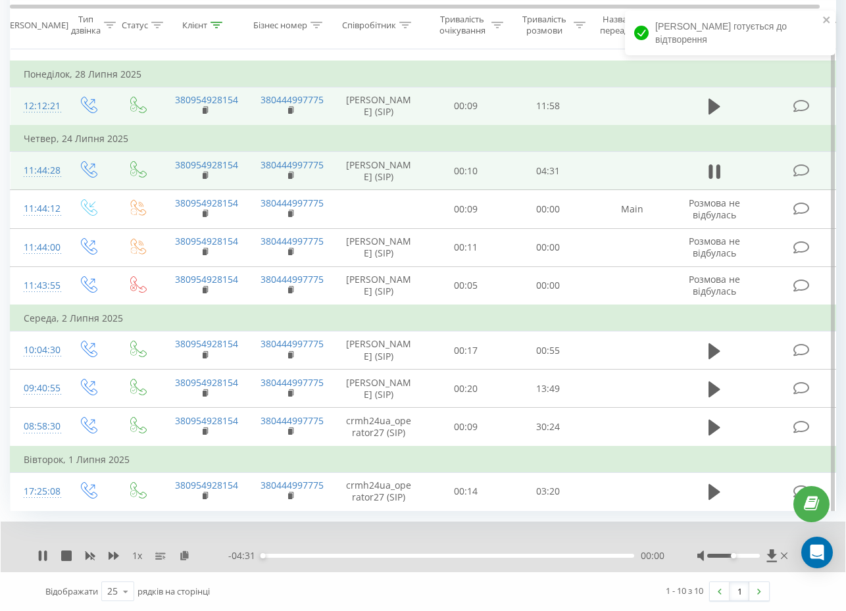
scroll to position [285, 0]
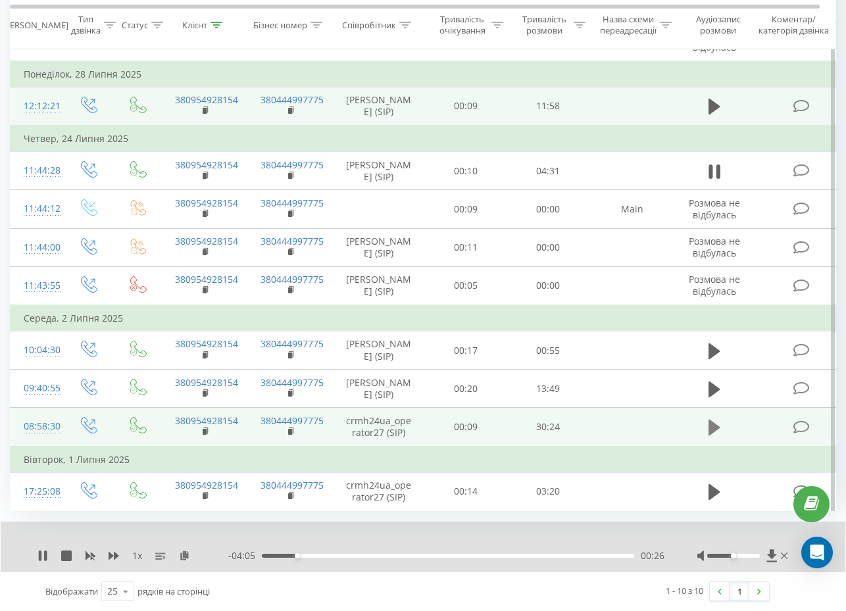
click at [707, 426] on button at bounding box center [715, 428] width 20 height 20
click at [61, 555] on icon at bounding box center [66, 556] width 11 height 11
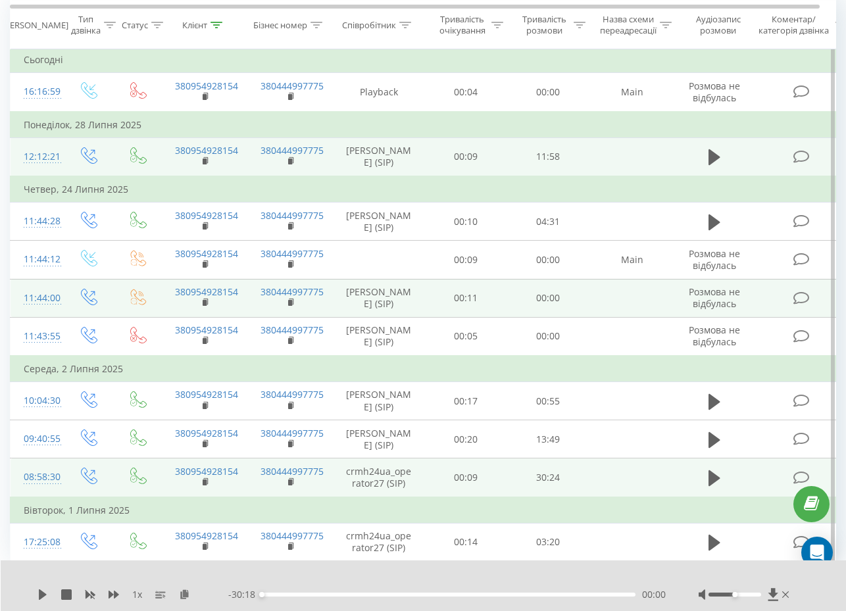
scroll to position [0, 0]
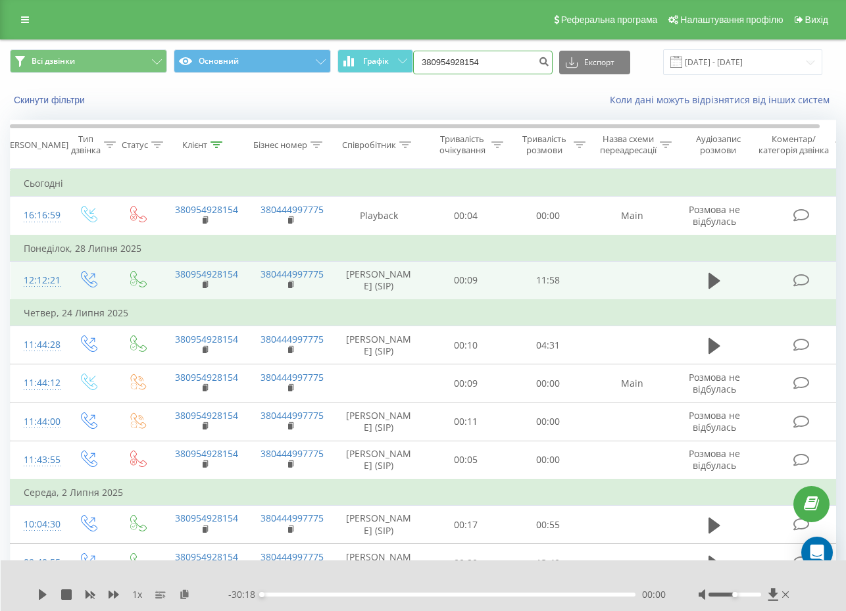
click at [521, 66] on input "380954928154" at bounding box center [482, 63] width 139 height 24
paste input "70362777"
type input "380970362777"
click at [549, 61] on icon "submit" at bounding box center [543, 60] width 11 height 8
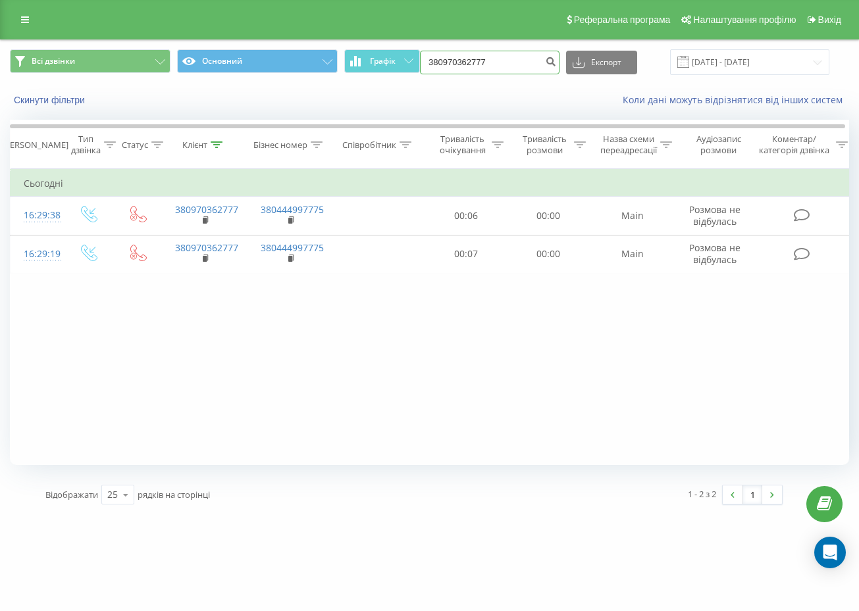
click at [520, 63] on input "380970362777" at bounding box center [489, 63] width 139 height 24
paste input "54928154"
type input "380954928154"
click at [556, 59] on icon "submit" at bounding box center [550, 60] width 11 height 8
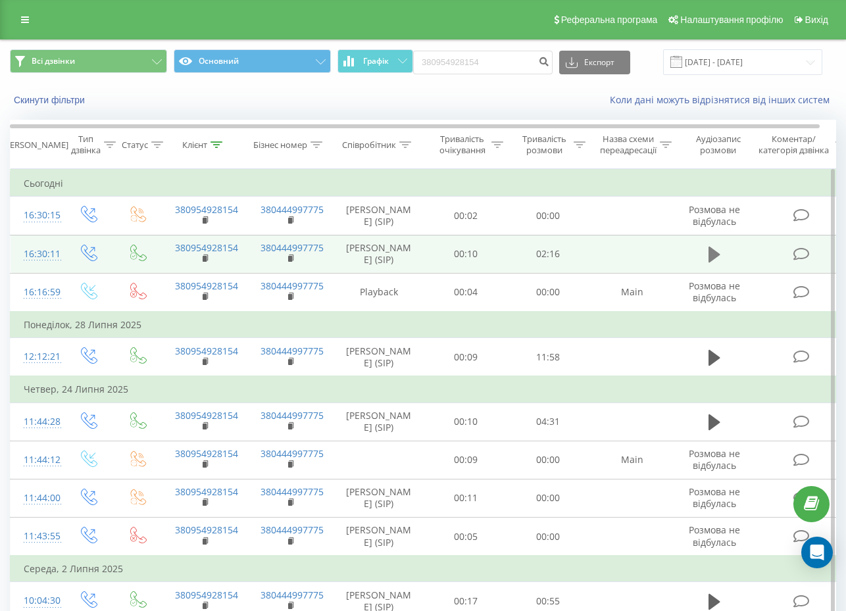
click at [716, 263] on icon at bounding box center [715, 255] width 12 height 16
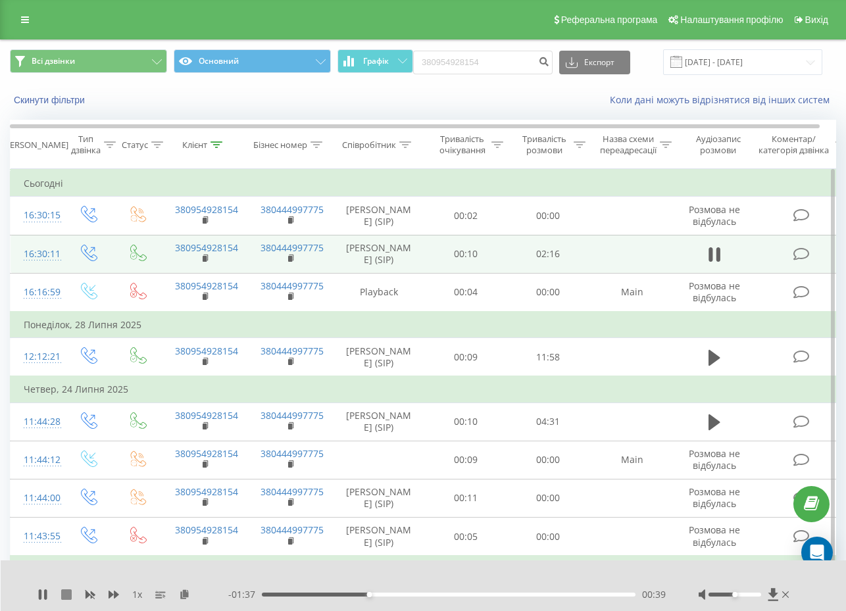
click at [63, 595] on icon at bounding box center [66, 595] width 11 height 11
click at [68, 598] on icon at bounding box center [66, 595] width 11 height 11
click at [495, 62] on input "380954928154" at bounding box center [482, 63] width 139 height 24
paste input "70824363"
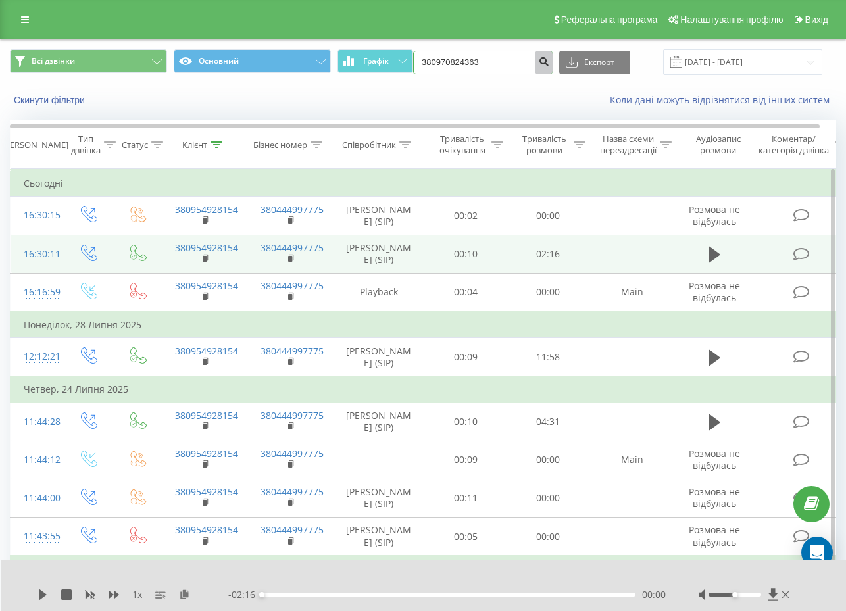
type input "380970824363"
click at [547, 67] on button "submit" at bounding box center [544, 63] width 18 height 24
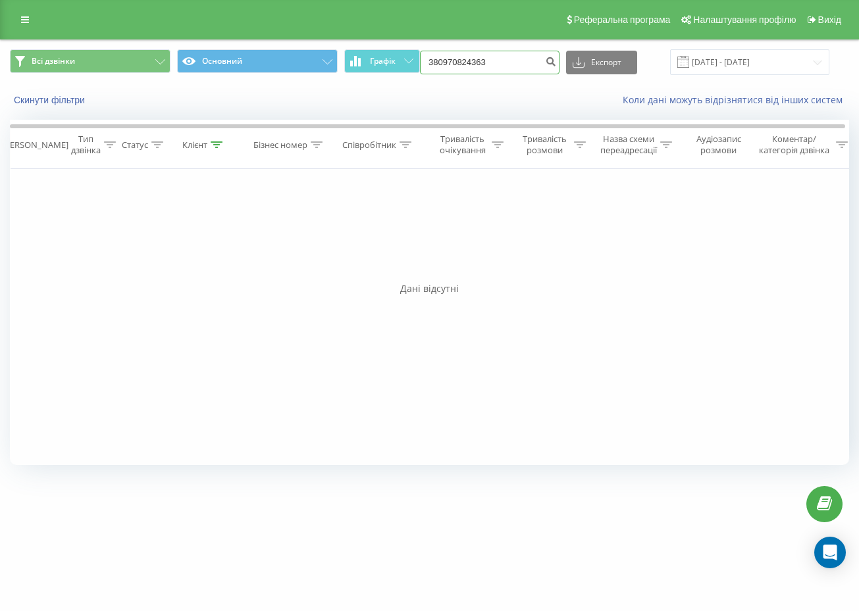
click at [498, 55] on input "380970824363" at bounding box center [489, 63] width 139 height 24
paste input "81290508"
type input "380981290508"
click at [555, 61] on button "submit" at bounding box center [551, 63] width 18 height 24
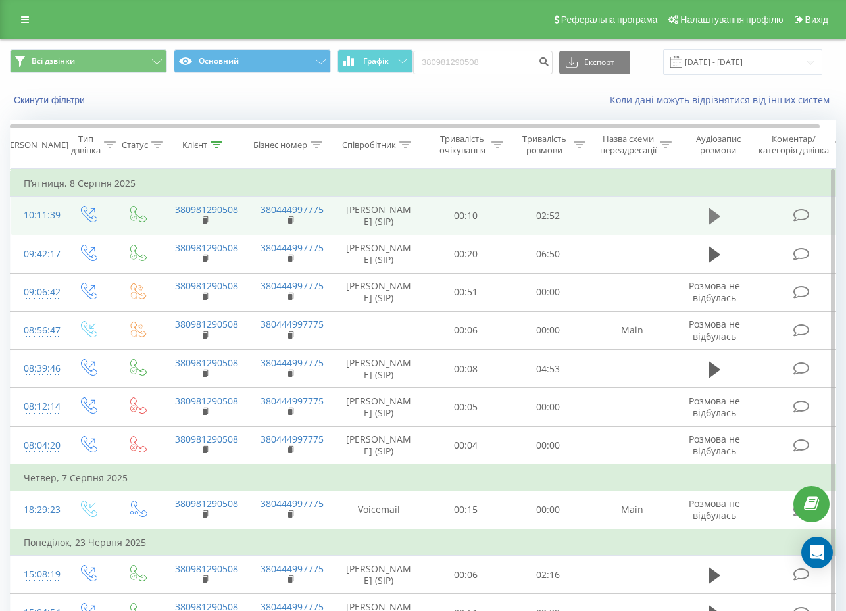
click at [722, 224] on button at bounding box center [715, 217] width 20 height 20
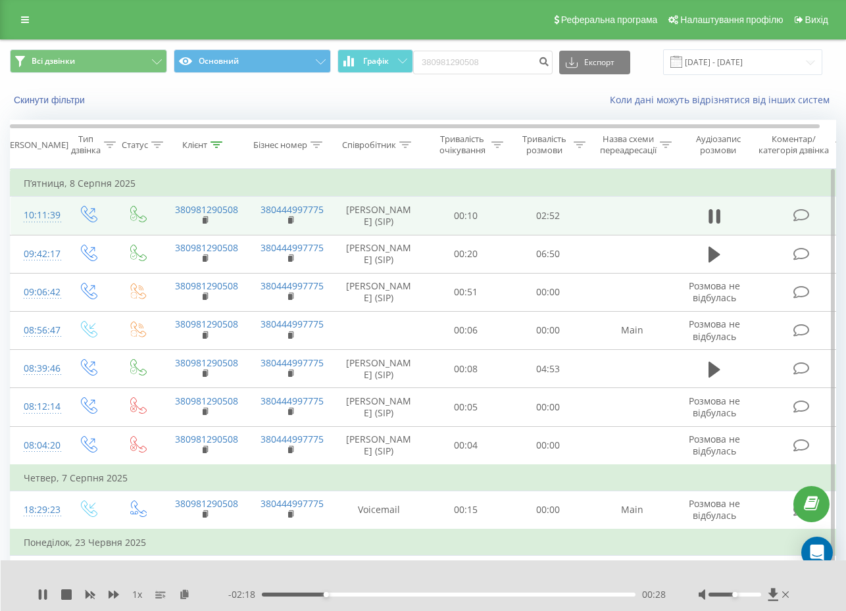
click at [284, 593] on div "00:28" at bounding box center [449, 595] width 374 height 4
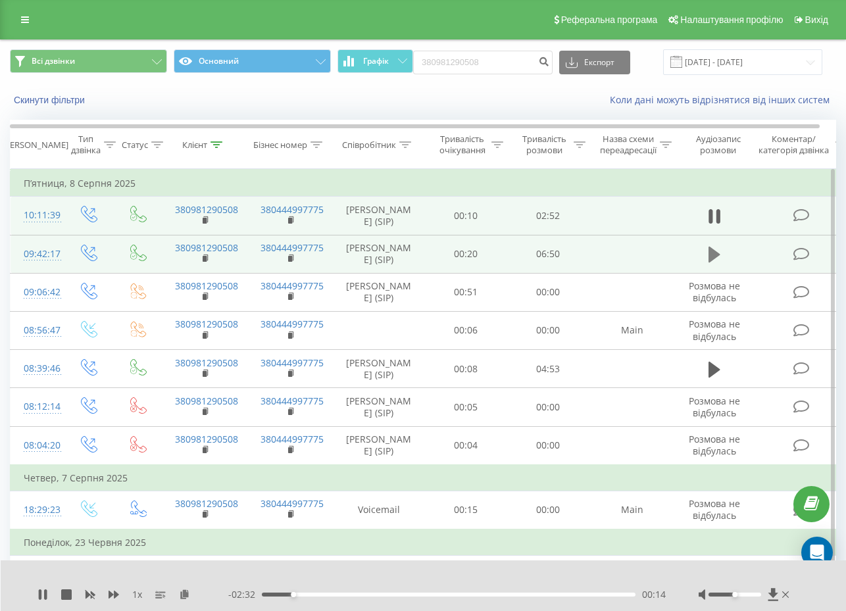
click at [709, 263] on icon at bounding box center [715, 255] width 12 height 16
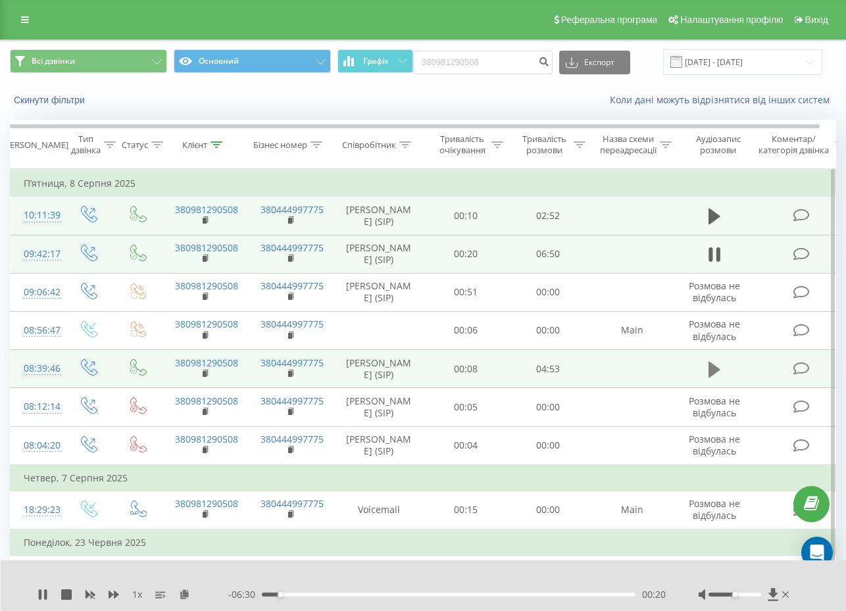
click at [711, 377] on icon at bounding box center [715, 369] width 12 height 16
click at [63, 590] on icon at bounding box center [66, 595] width 11 height 11
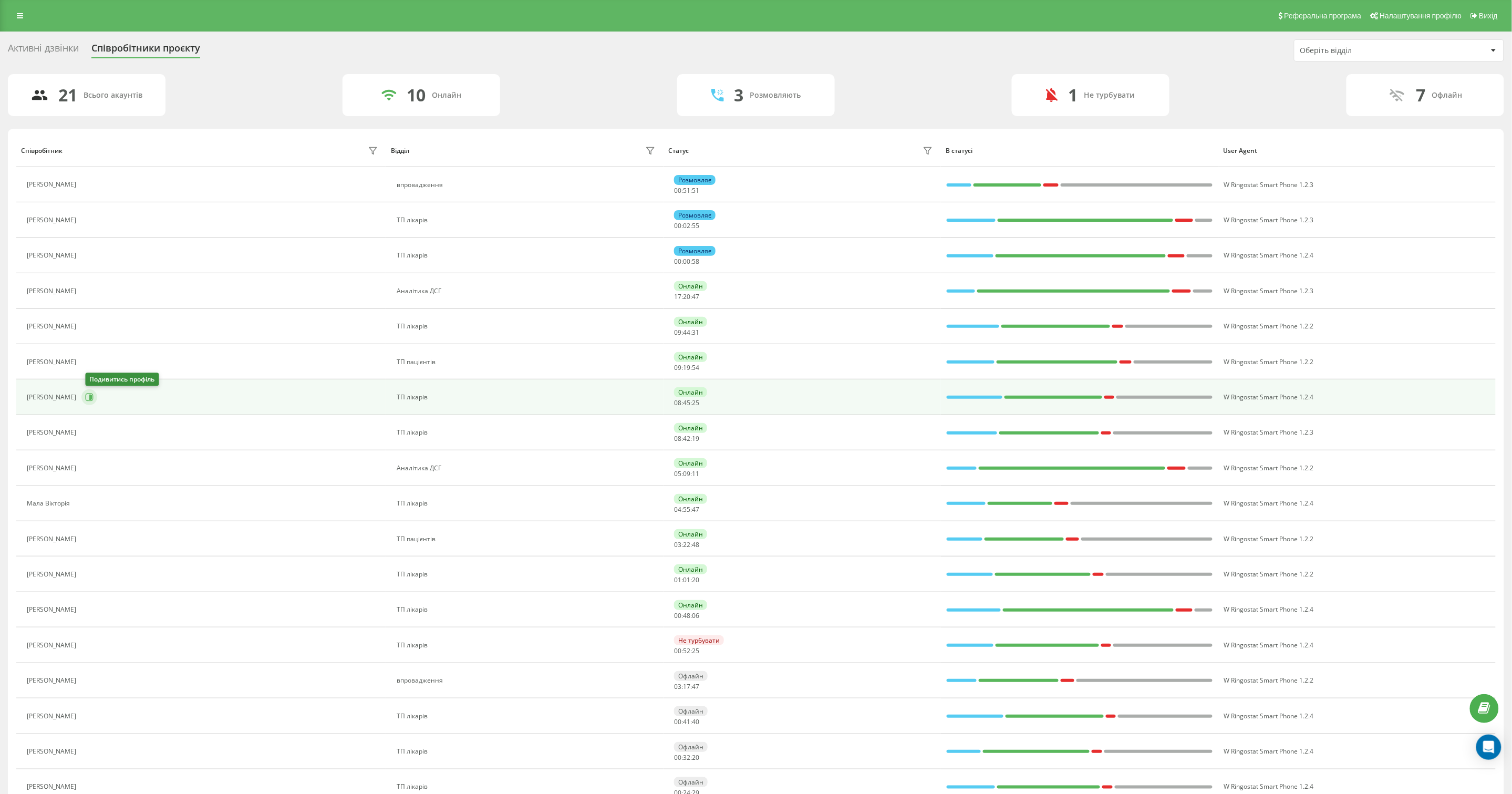
click at [92, 399] on icon at bounding box center [90, 397] width 2 height 6
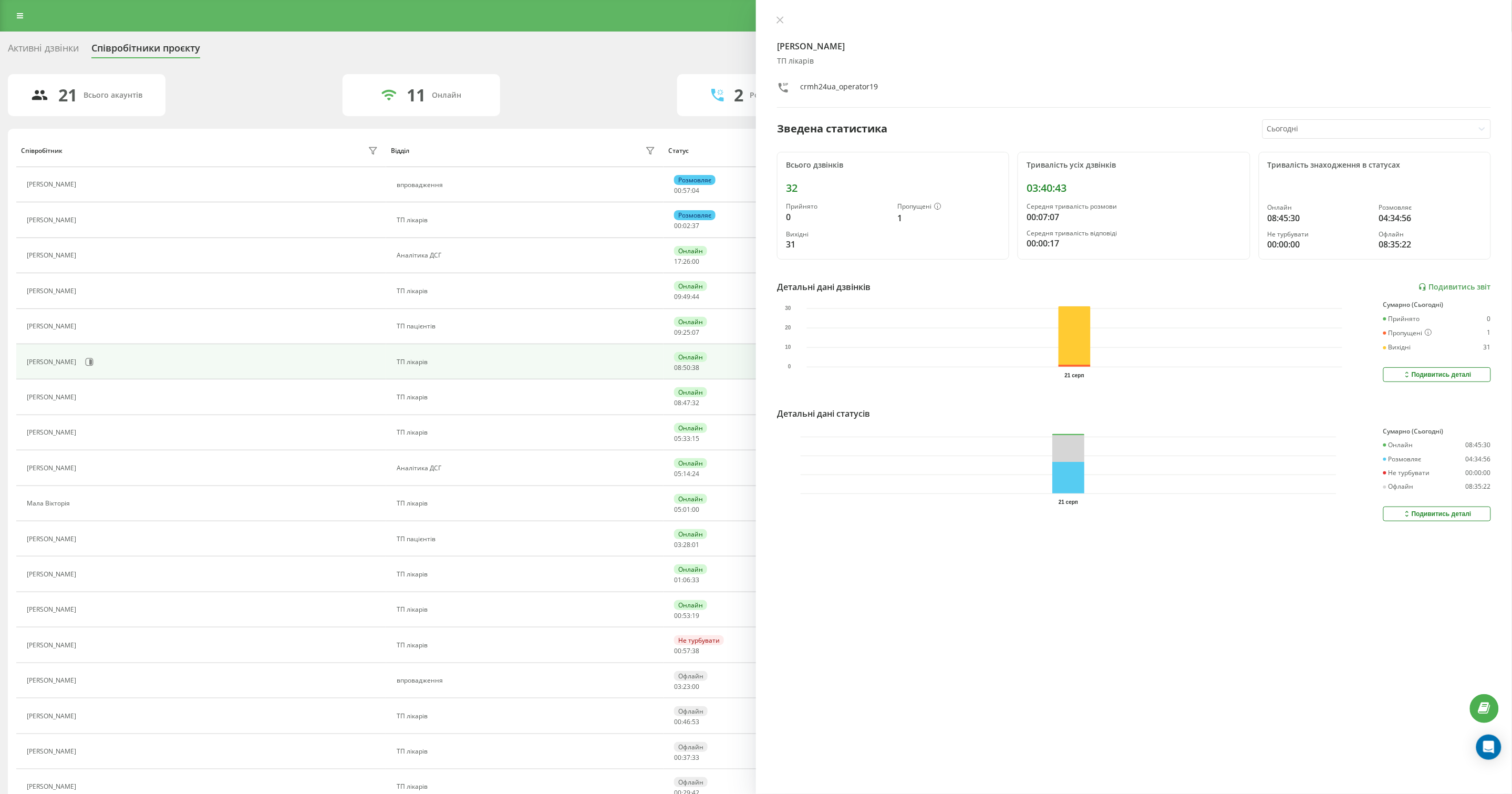
click at [652, 59] on div "Активні дзвінки Співробітники проєкту Оберіть відділ" at bounding box center [756, 50] width 1496 height 22
click at [777, 22] on icon at bounding box center [780, 19] width 7 height 7
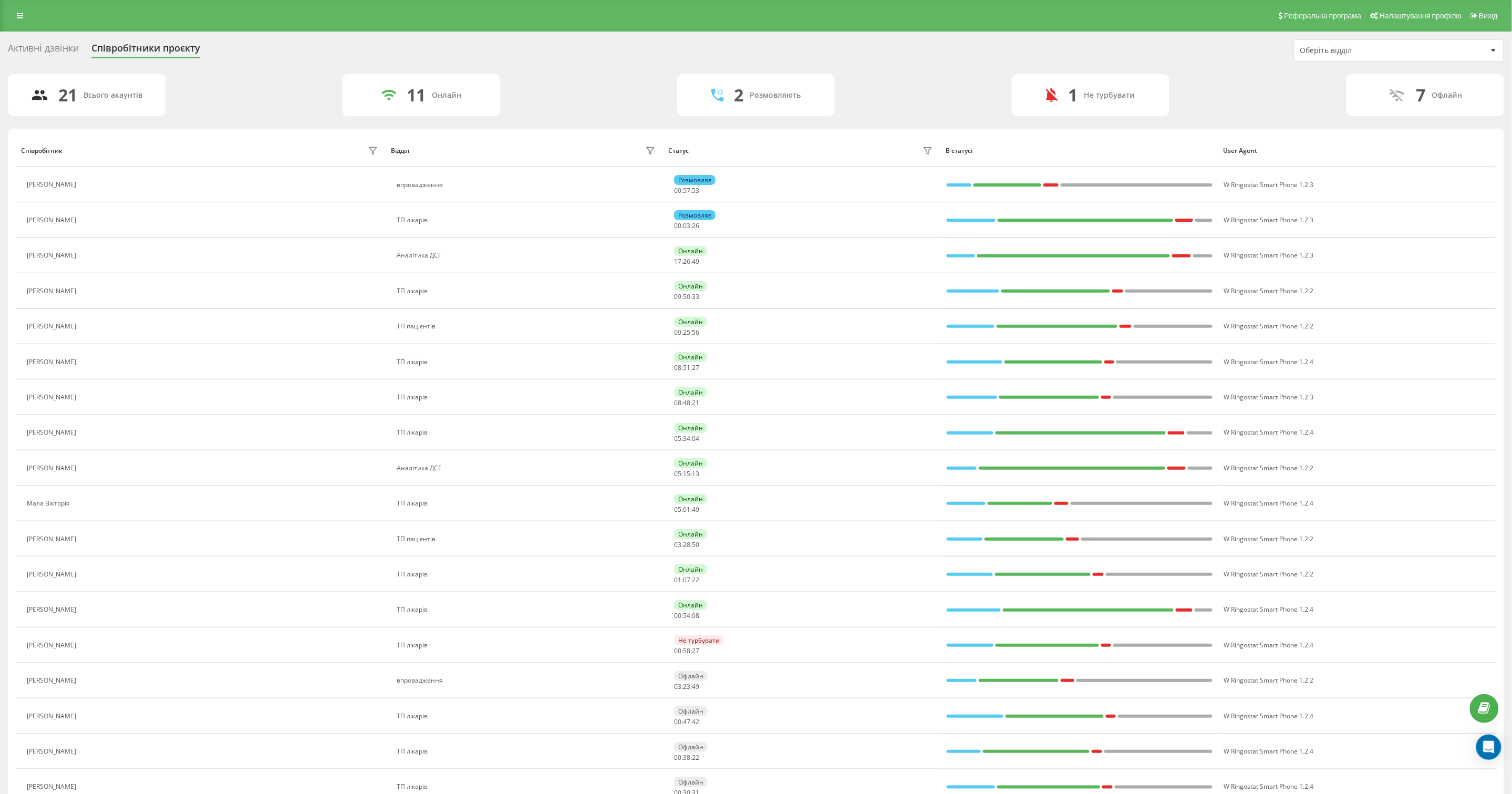
click at [53, 46] on div "Активні дзвінки" at bounding box center [43, 50] width 71 height 16
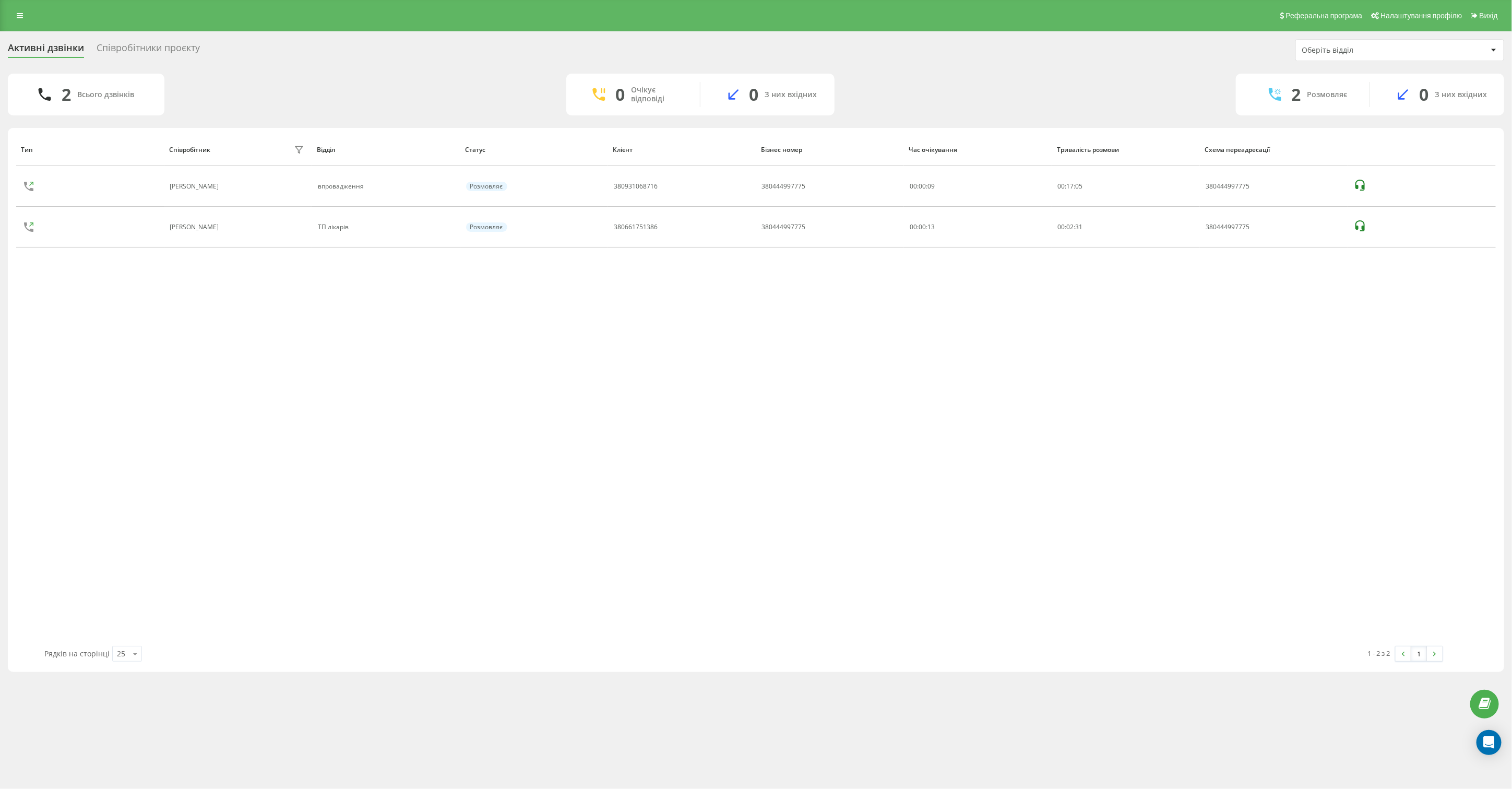
click at [400, 460] on div "Тип Співробітник фільтру Відділ Статус Клієнт Бізнес номер Час очікування Трива…" at bounding box center [755, 390] width 1479 height 513
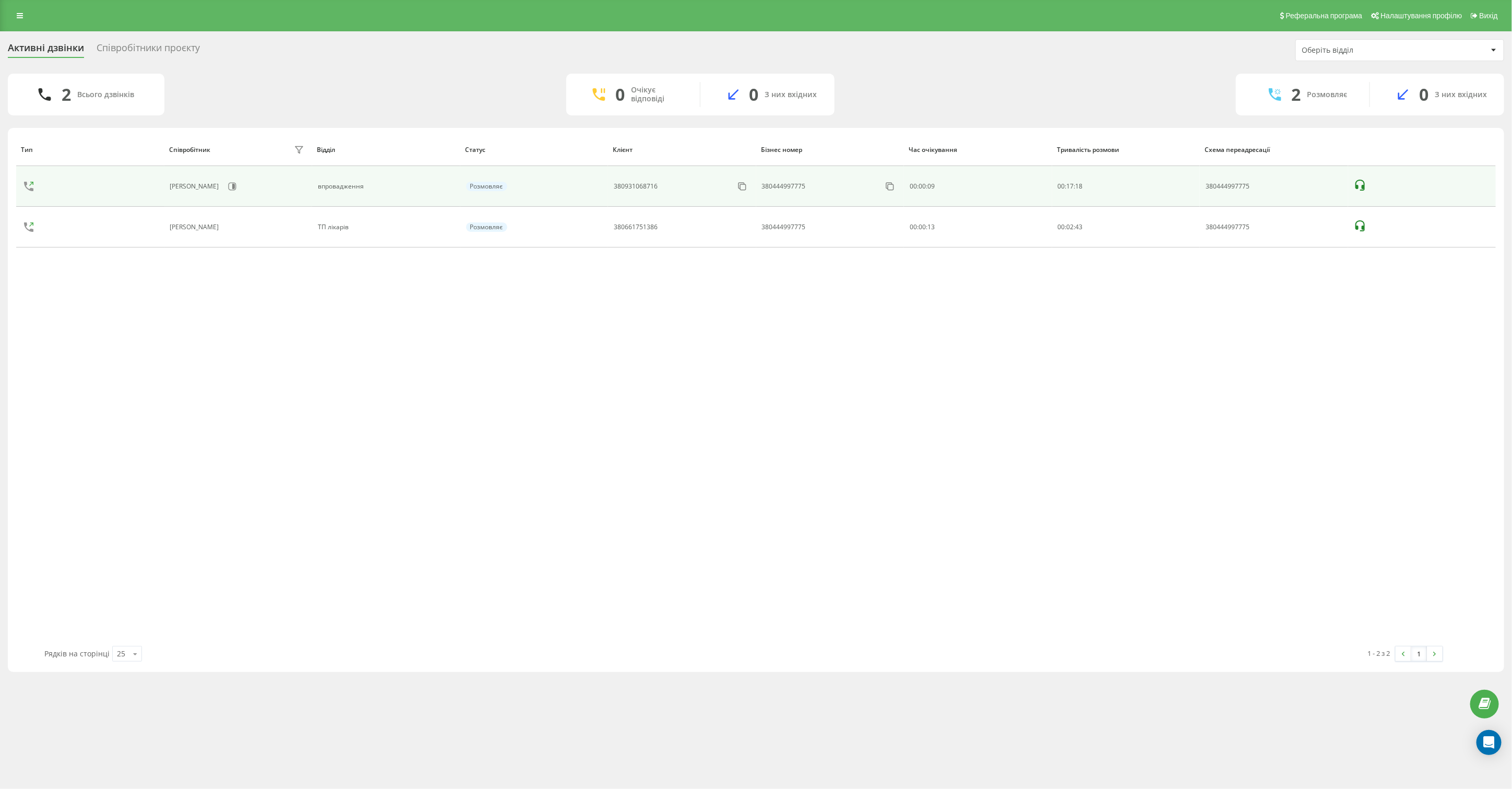
click at [1357, 188] on icon at bounding box center [1360, 185] width 10 height 11
